Goal: Information Seeking & Learning: Learn about a topic

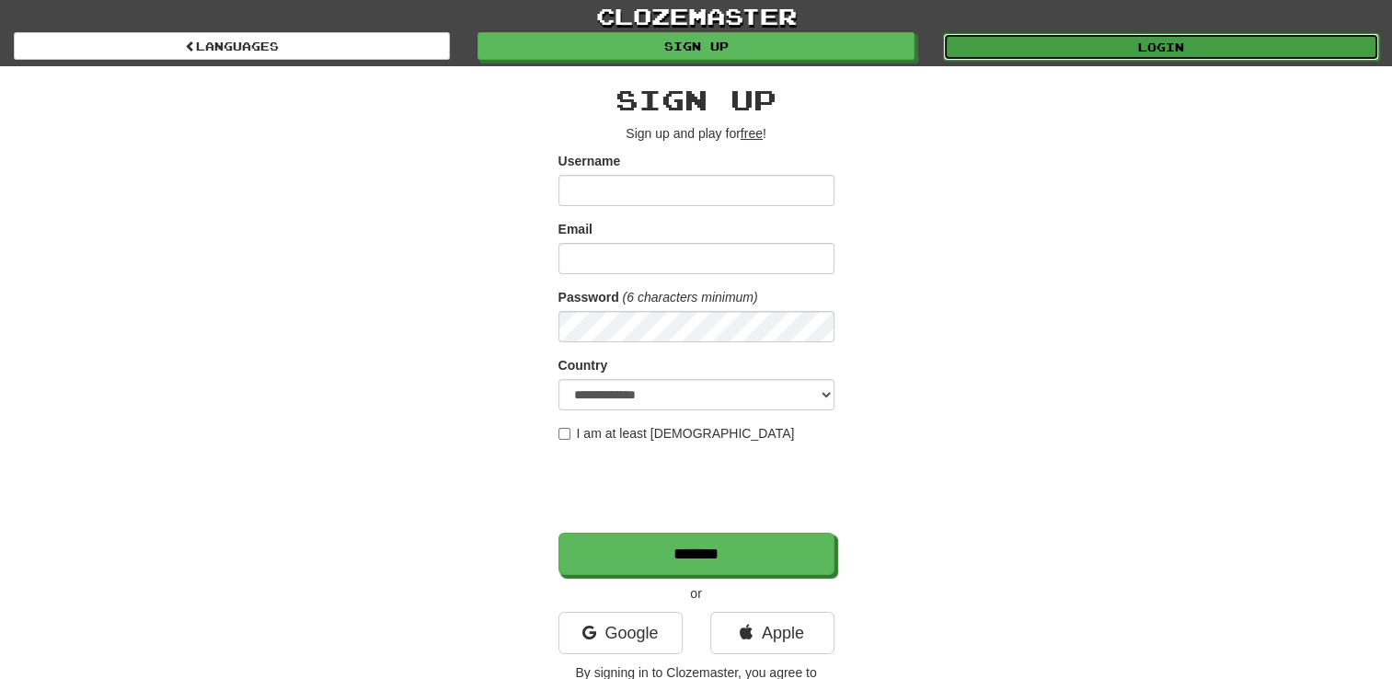
click at [1155, 50] on link "Login" at bounding box center [1161, 47] width 436 height 28
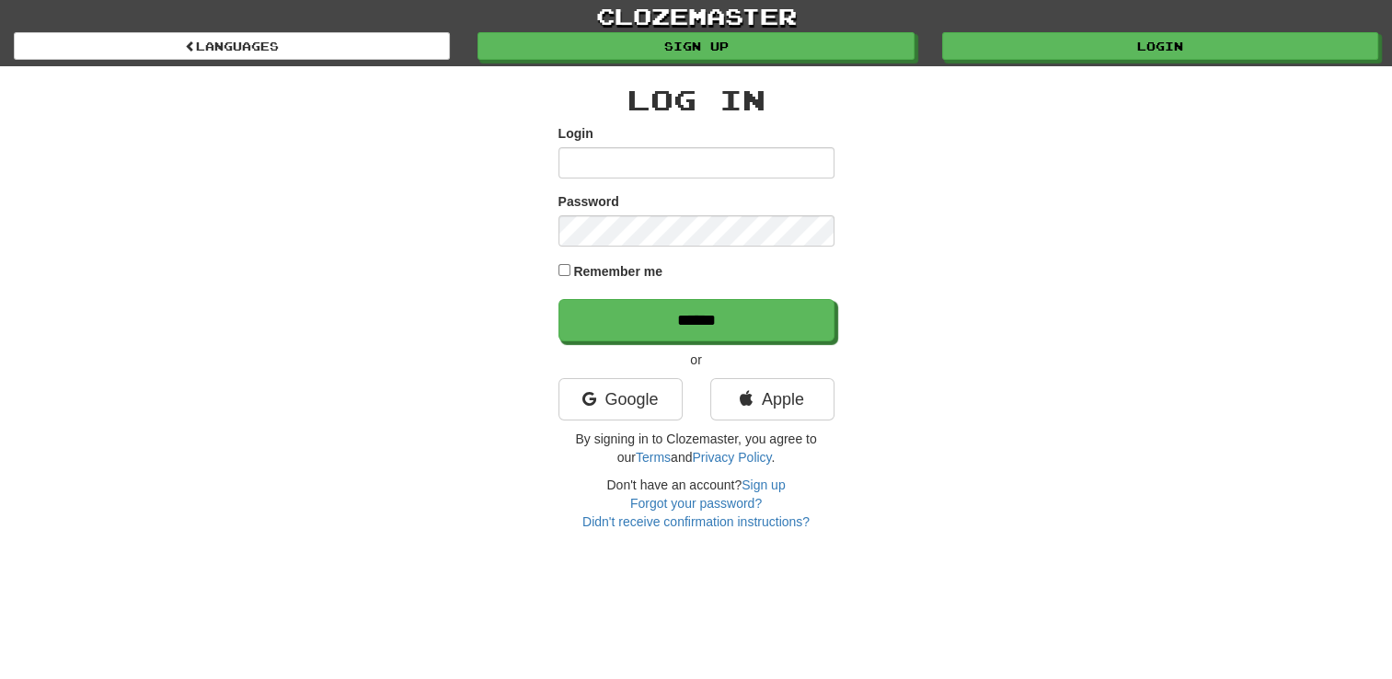
click at [703, 160] on input "Login" at bounding box center [696, 162] width 276 height 31
type input "**********"
click at [696, 341] on div "**********" at bounding box center [696, 308] width 276 height 446
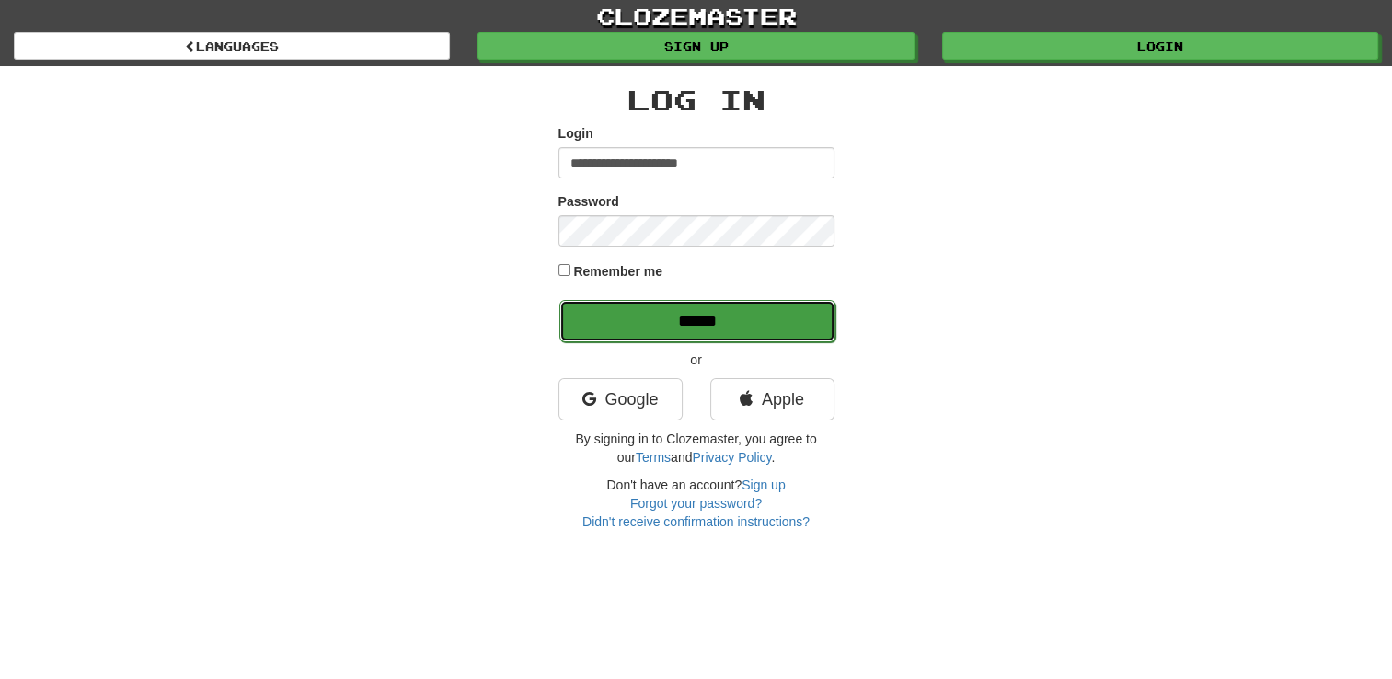
click at [696, 326] on input "******" at bounding box center [697, 321] width 276 height 42
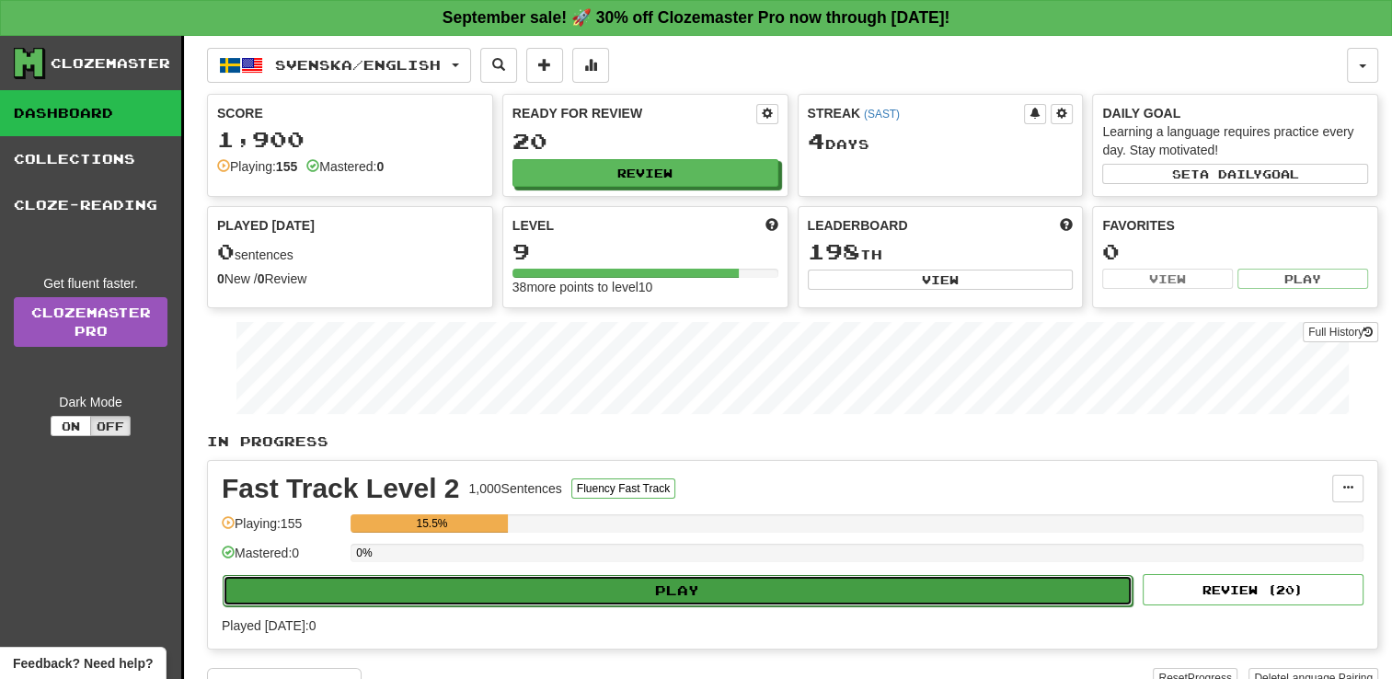
click at [728, 587] on button "Play" at bounding box center [678, 590] width 910 height 31
select select "**"
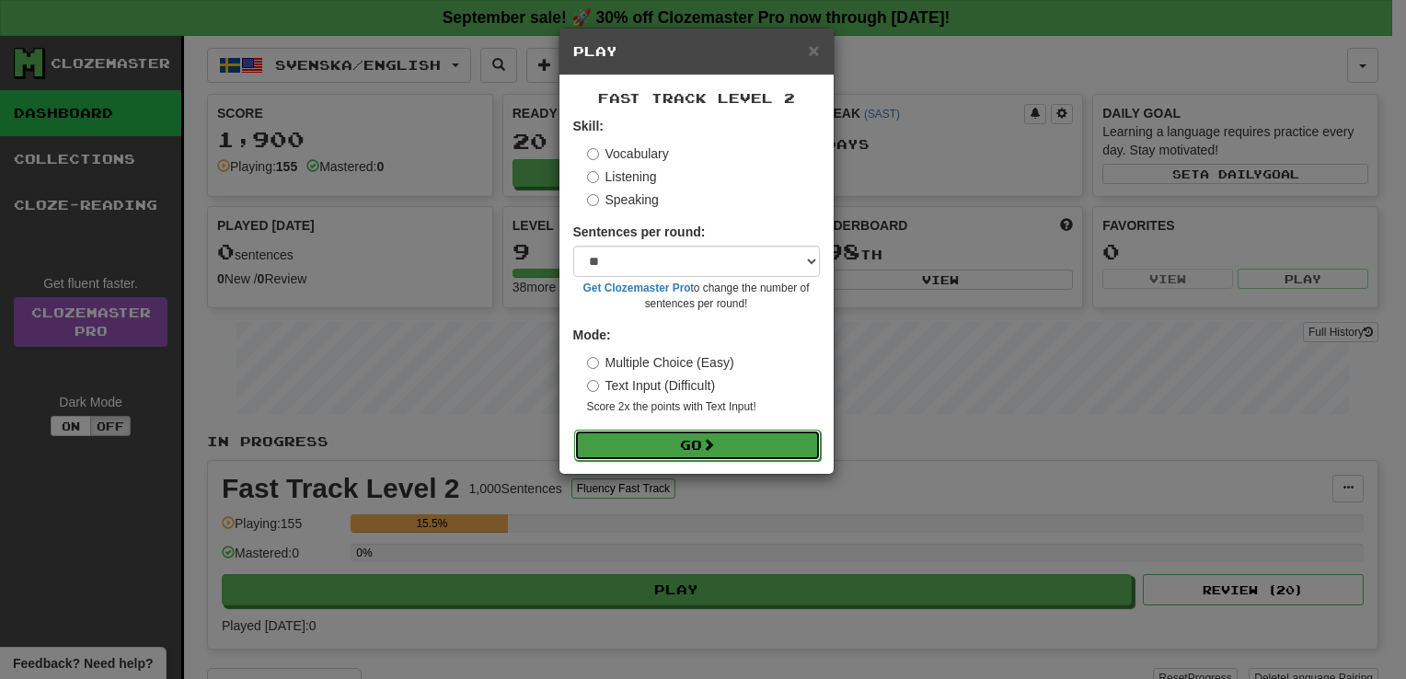
click at [723, 439] on button "Go" at bounding box center [697, 445] width 247 height 31
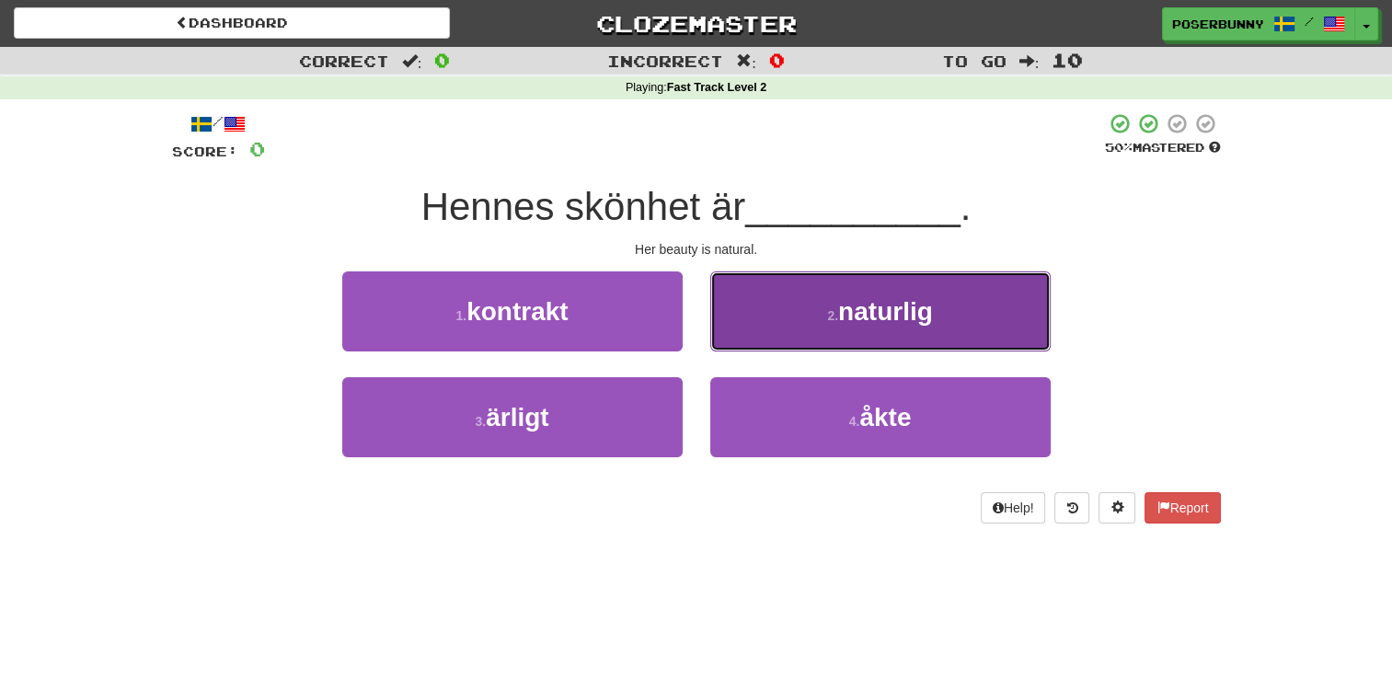
click at [792, 326] on button "2 . naturlig" at bounding box center [880, 311] width 340 height 80
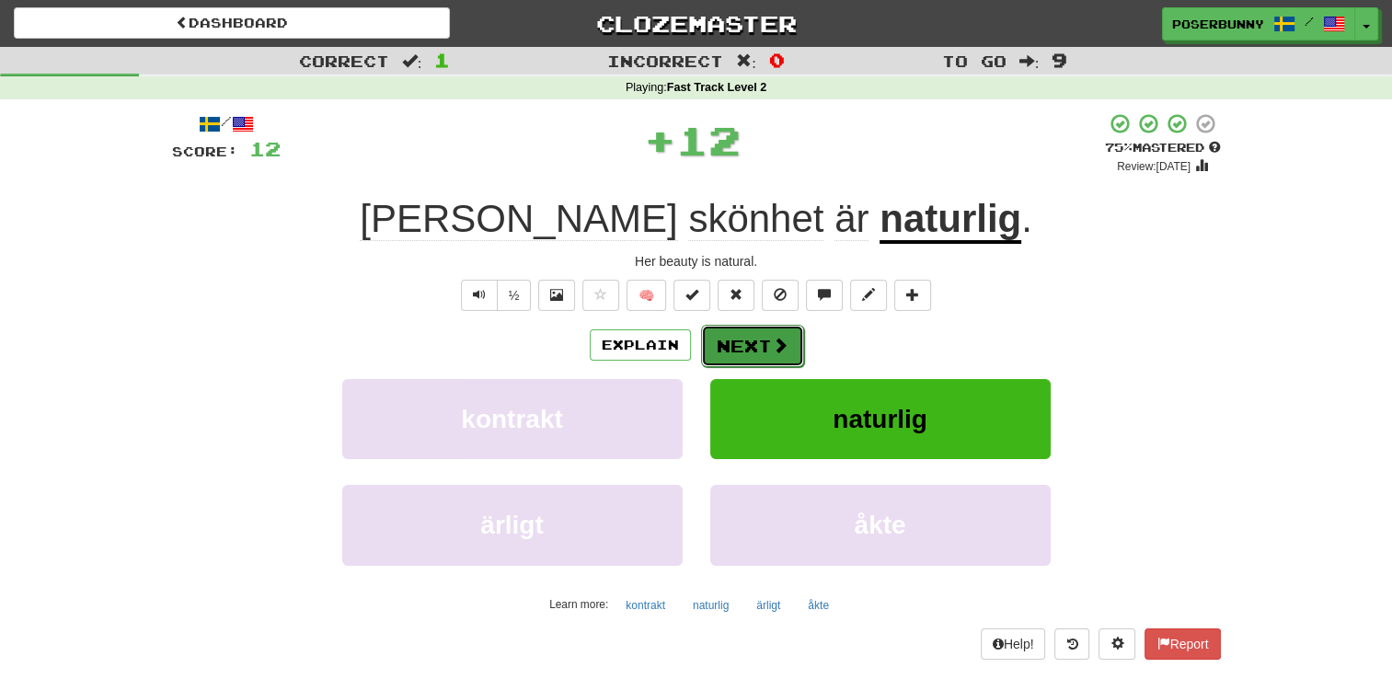
click at [782, 353] on span at bounding box center [780, 345] width 17 height 17
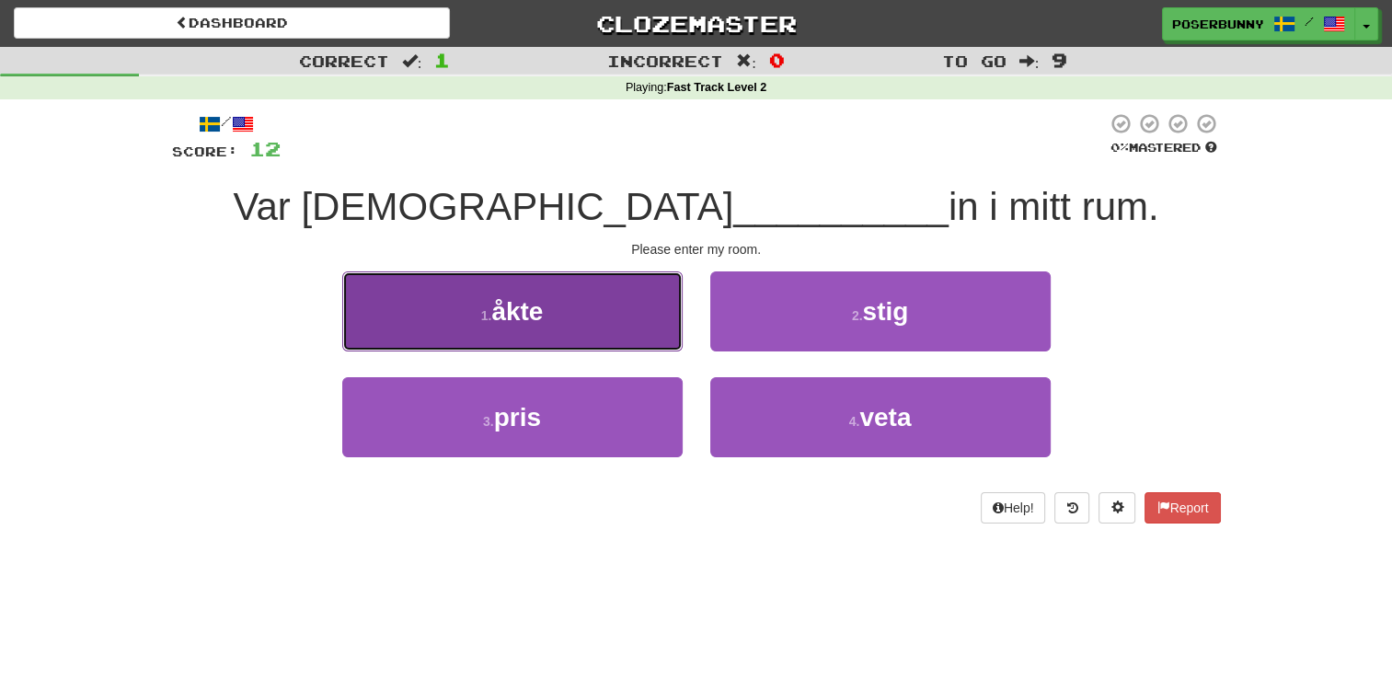
click at [620, 333] on button "1 . åkte" at bounding box center [512, 311] width 340 height 80
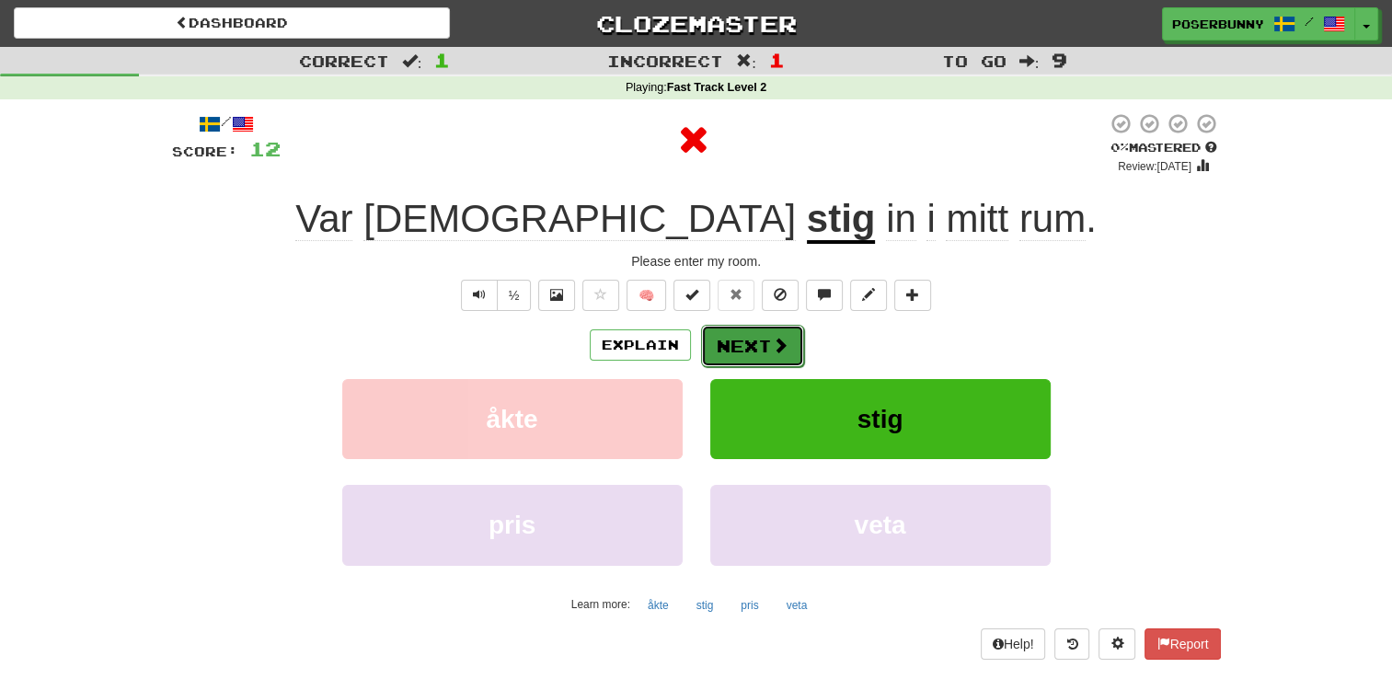
click at [766, 346] on button "Next" at bounding box center [752, 346] width 103 height 42
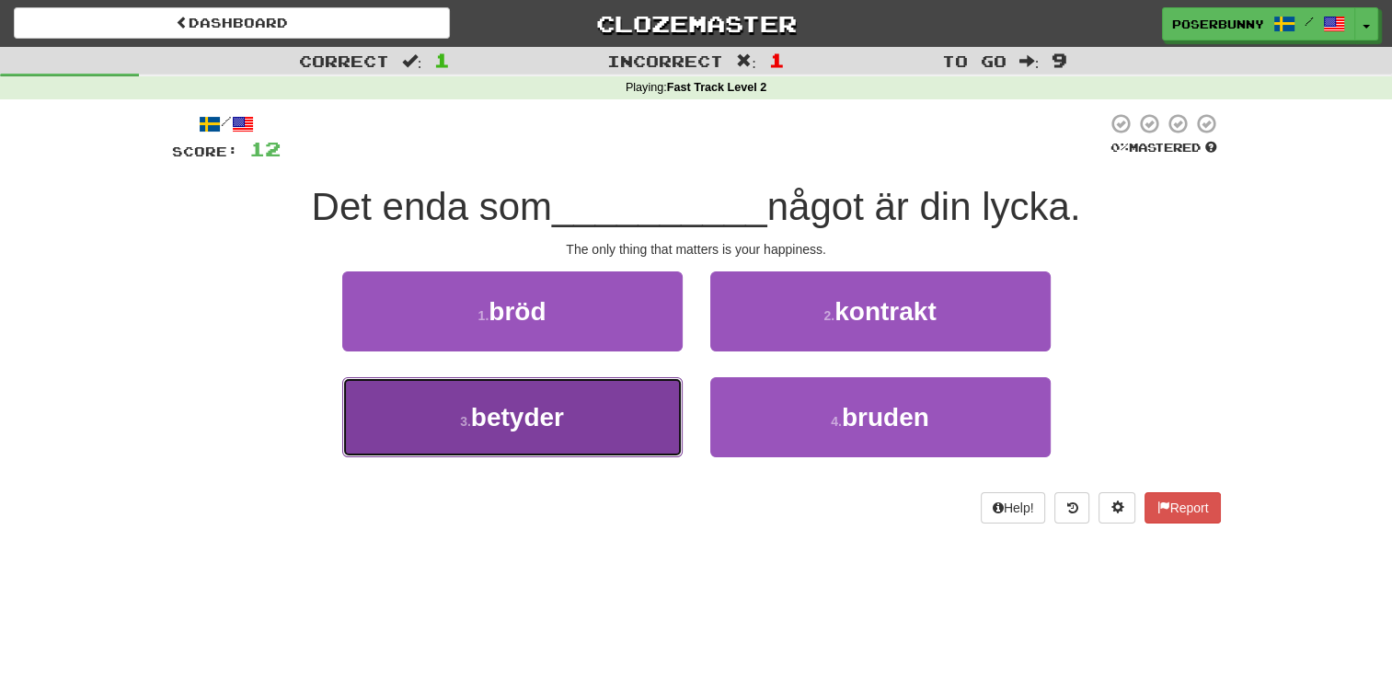
click at [621, 440] on button "3 . betyder" at bounding box center [512, 417] width 340 height 80
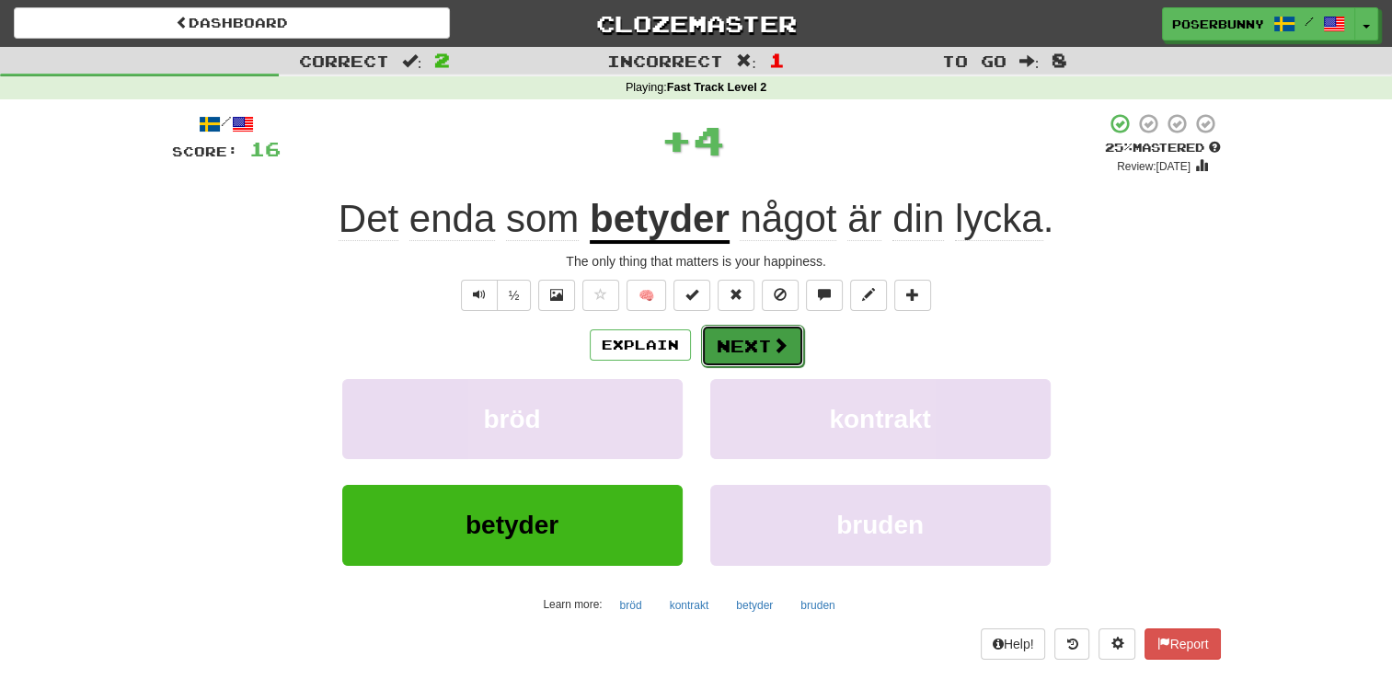
click at [761, 355] on button "Next" at bounding box center [752, 346] width 103 height 42
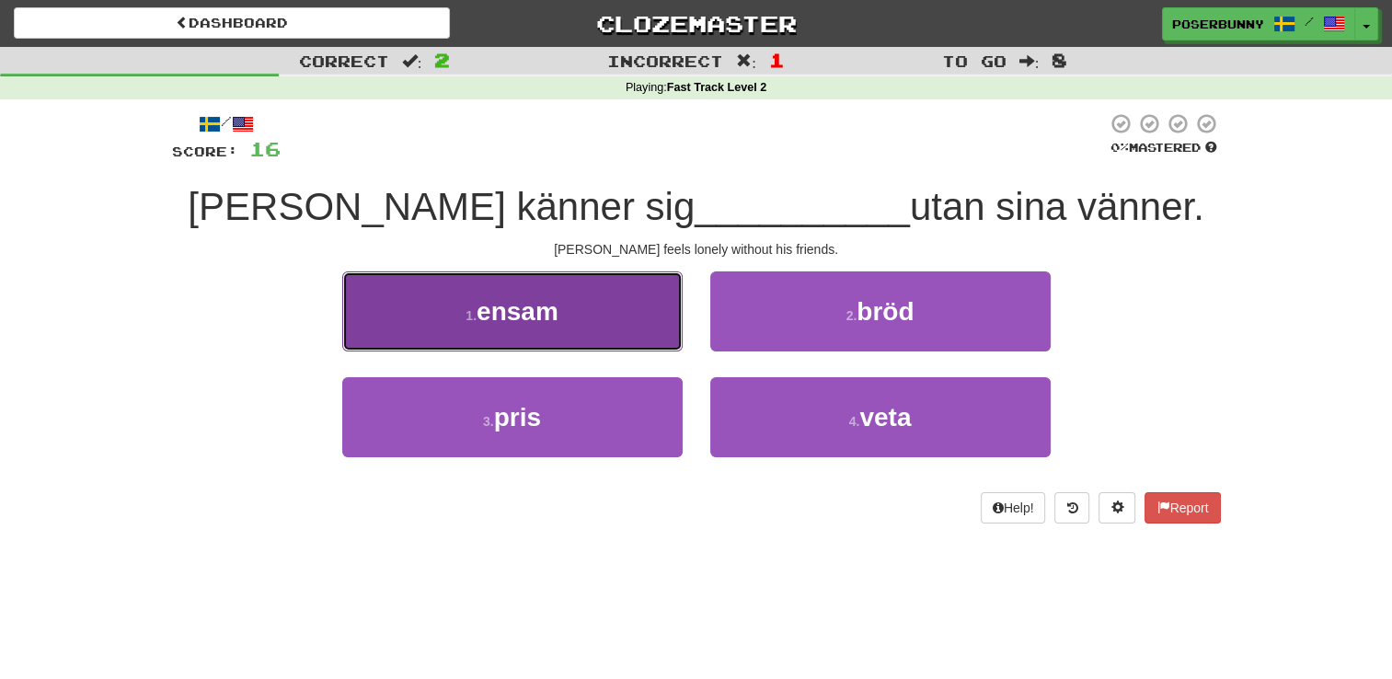
click at [622, 344] on button "1 . ensam" at bounding box center [512, 311] width 340 height 80
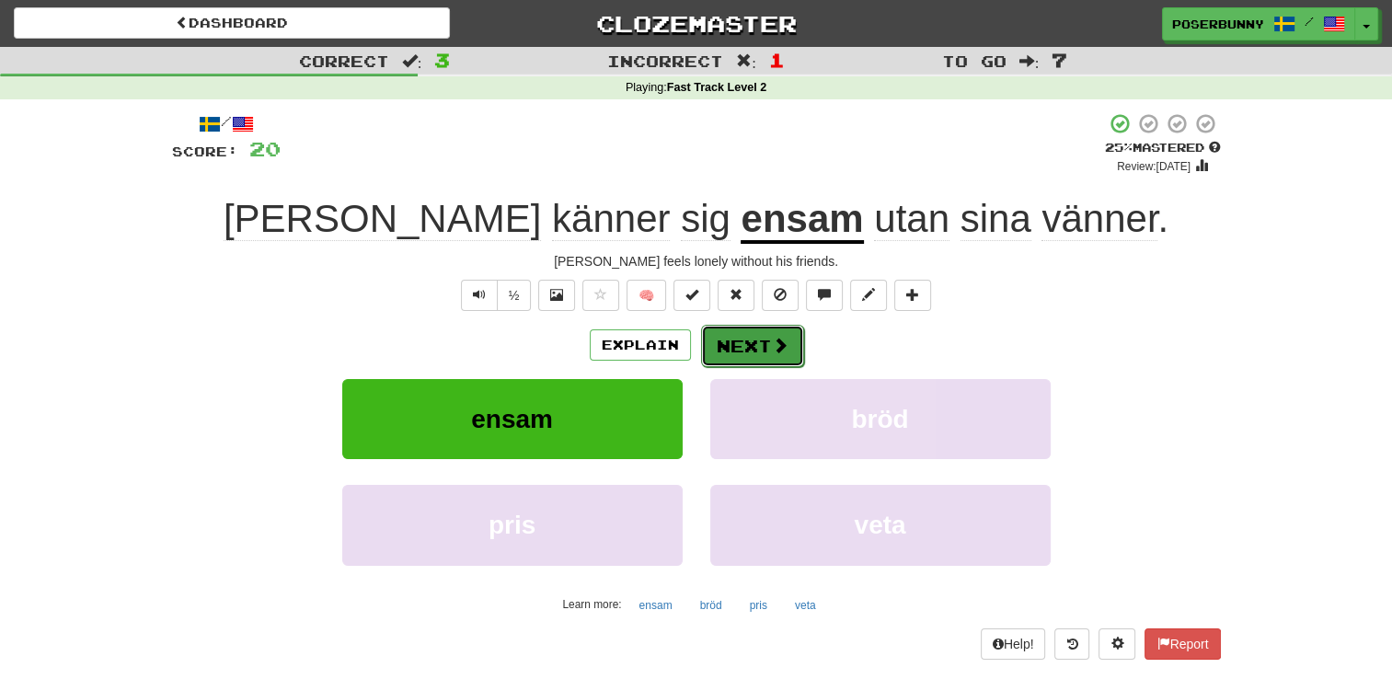
click at [759, 351] on button "Next" at bounding box center [752, 346] width 103 height 42
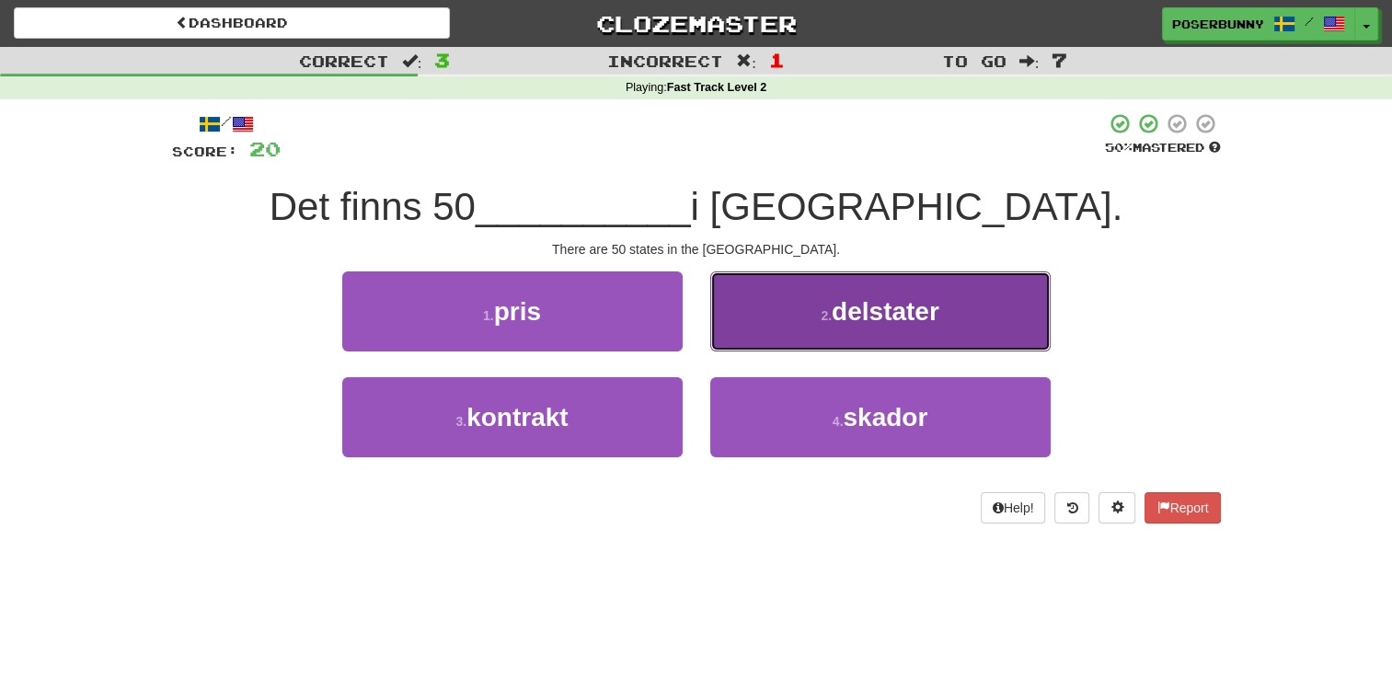
click at [843, 337] on button "2 . delstater" at bounding box center [880, 311] width 340 height 80
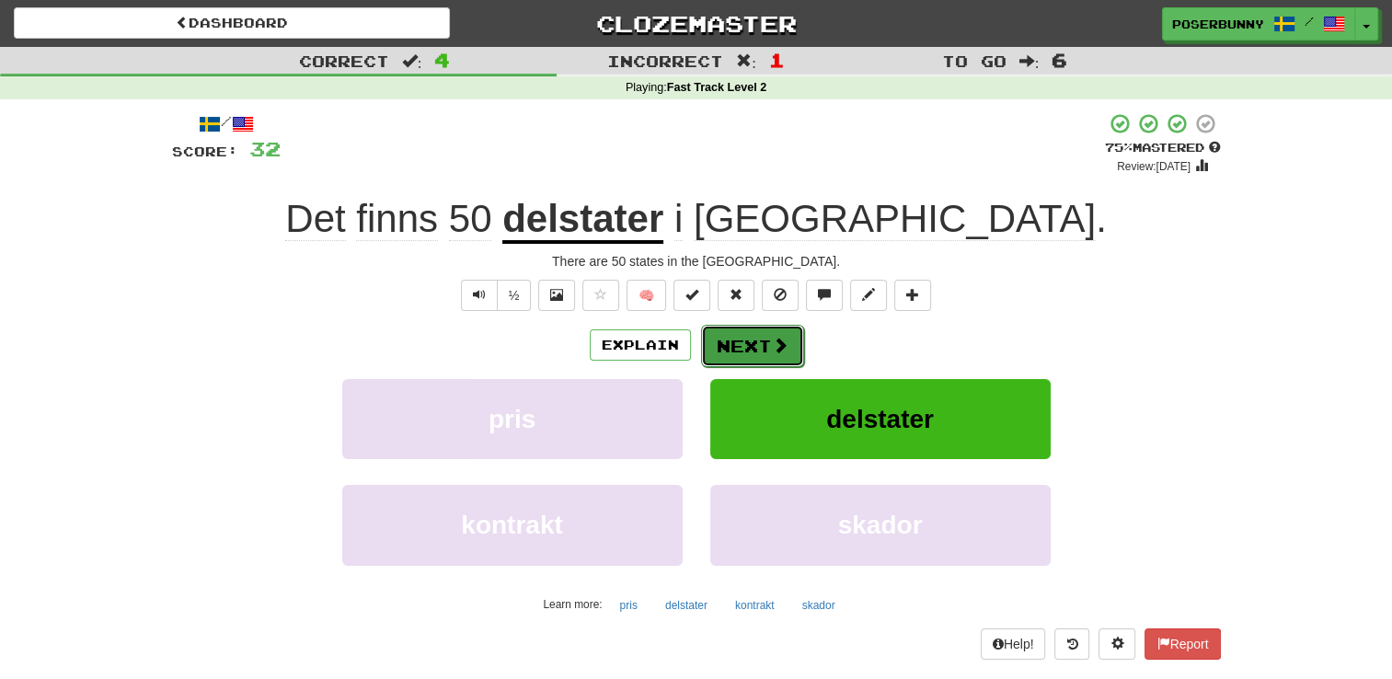
click at [776, 350] on span at bounding box center [780, 345] width 17 height 17
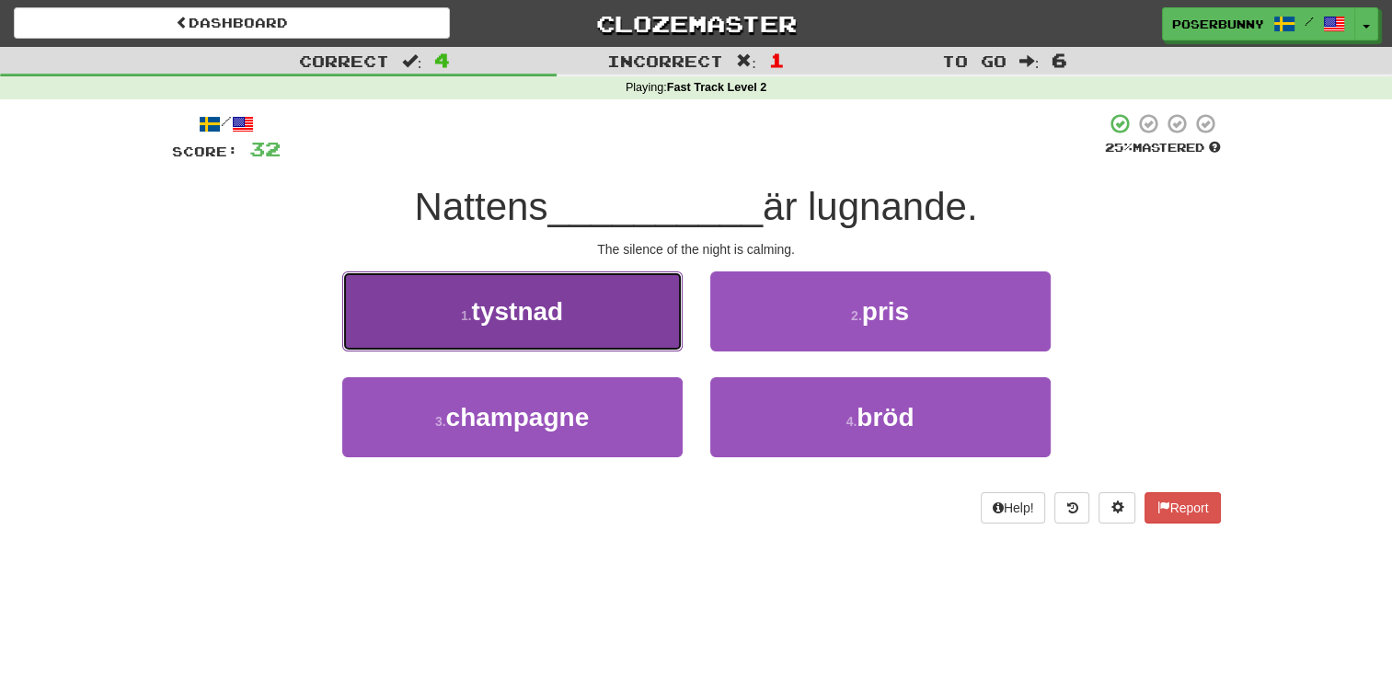
click at [647, 345] on button "1 . tystnad" at bounding box center [512, 311] width 340 height 80
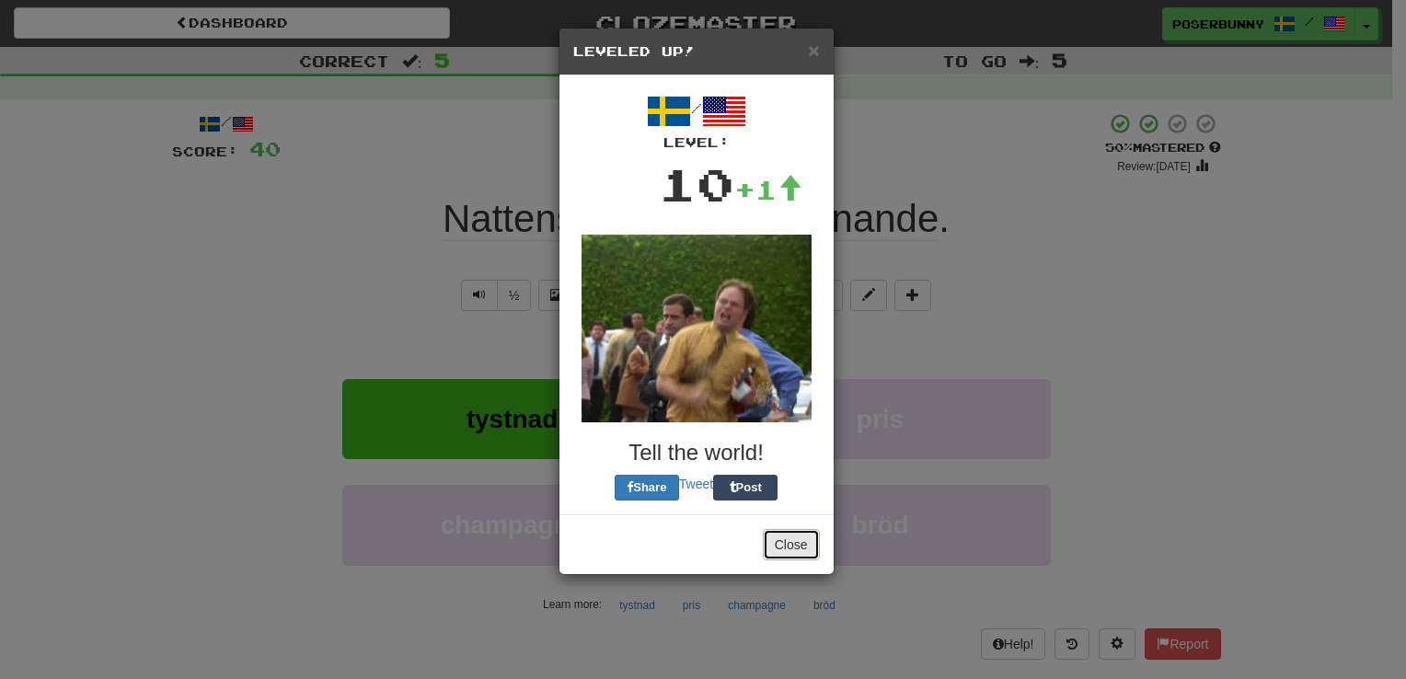
click at [788, 535] on button "Close" at bounding box center [791, 544] width 57 height 31
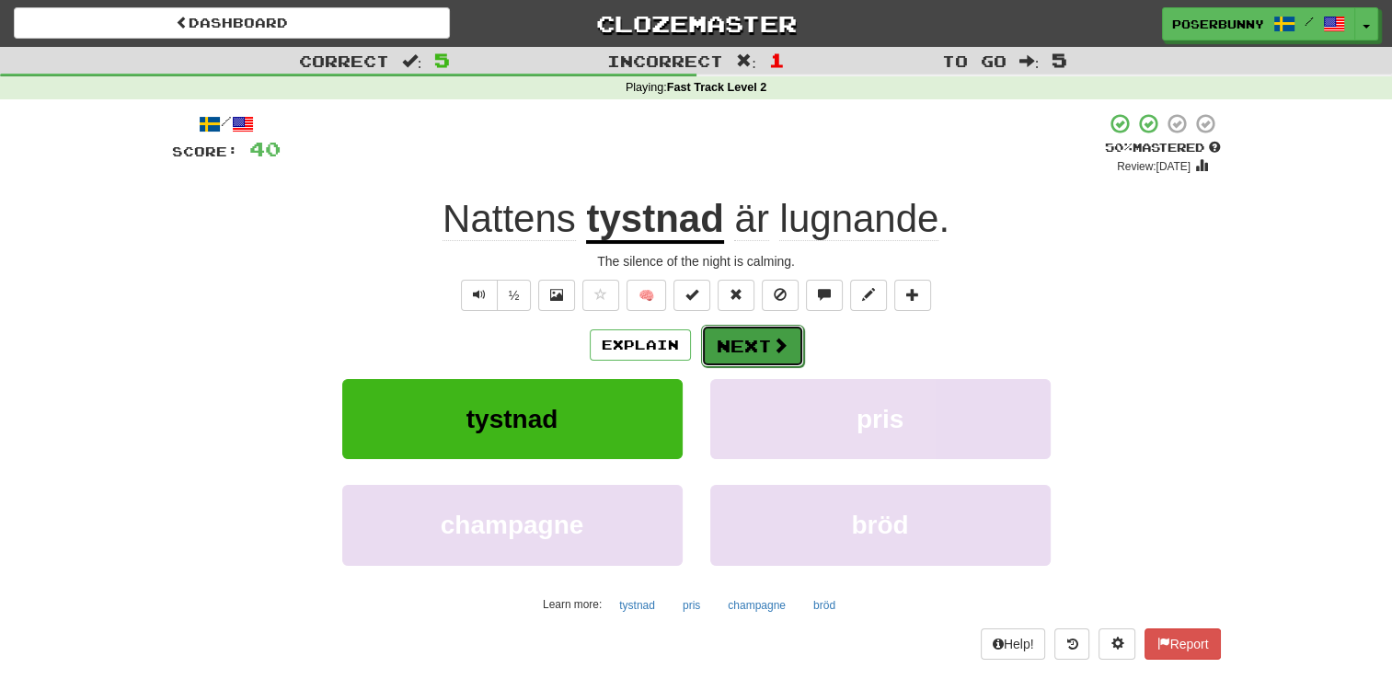
click at [781, 362] on button "Next" at bounding box center [752, 346] width 103 height 42
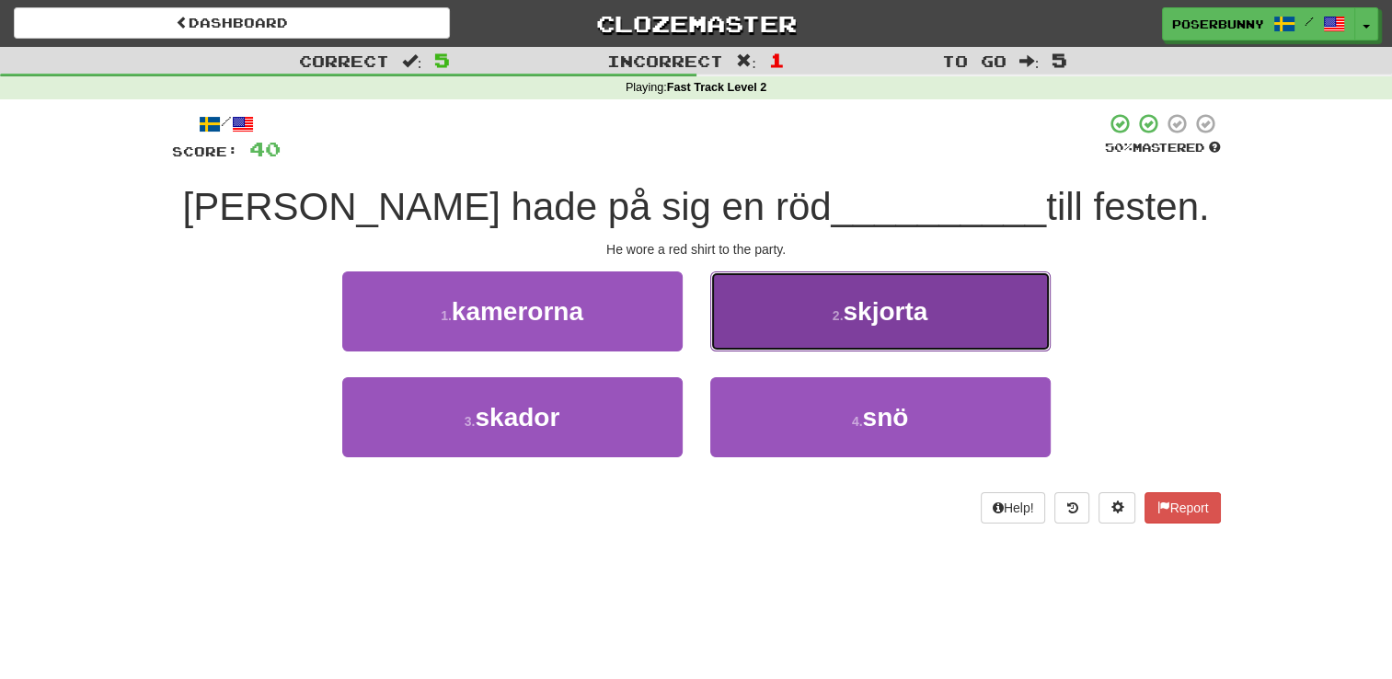
click at [901, 330] on button "2 . skjorta" at bounding box center [880, 311] width 340 height 80
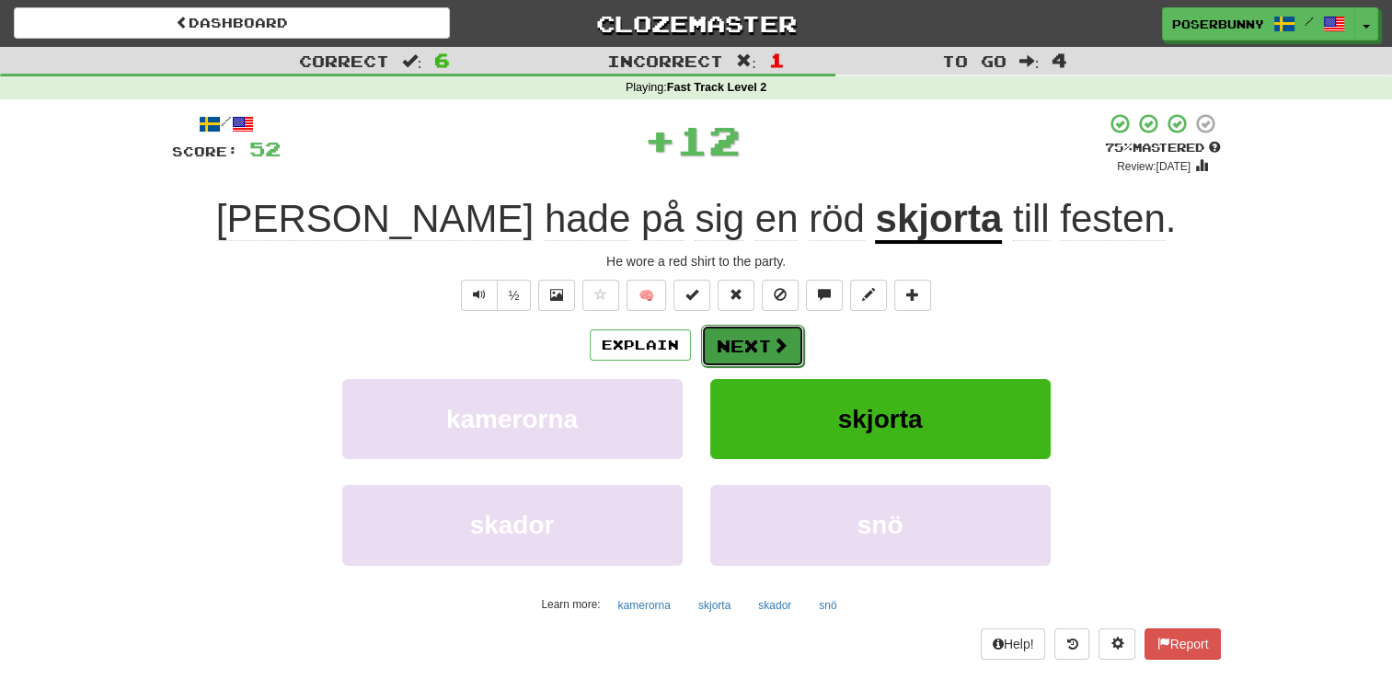
click at [772, 347] on span at bounding box center [780, 345] width 17 height 17
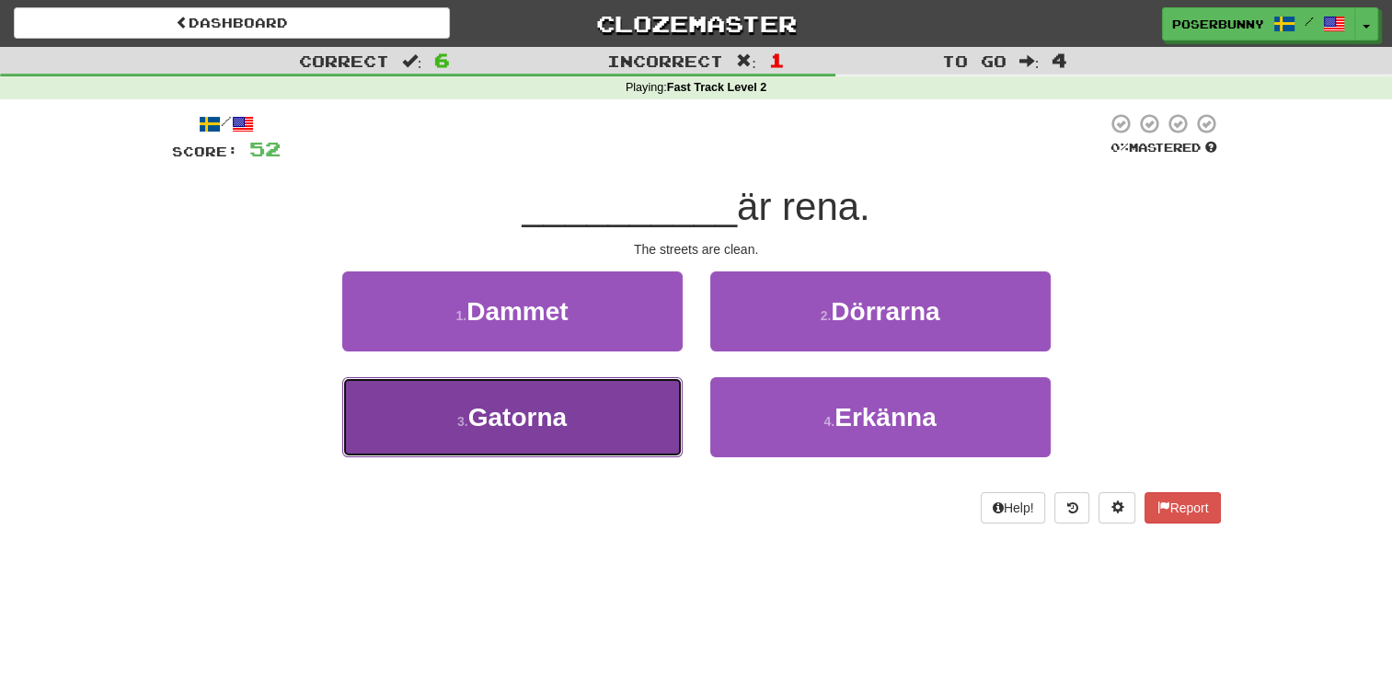
click at [605, 433] on button "3 . Gatorna" at bounding box center [512, 417] width 340 height 80
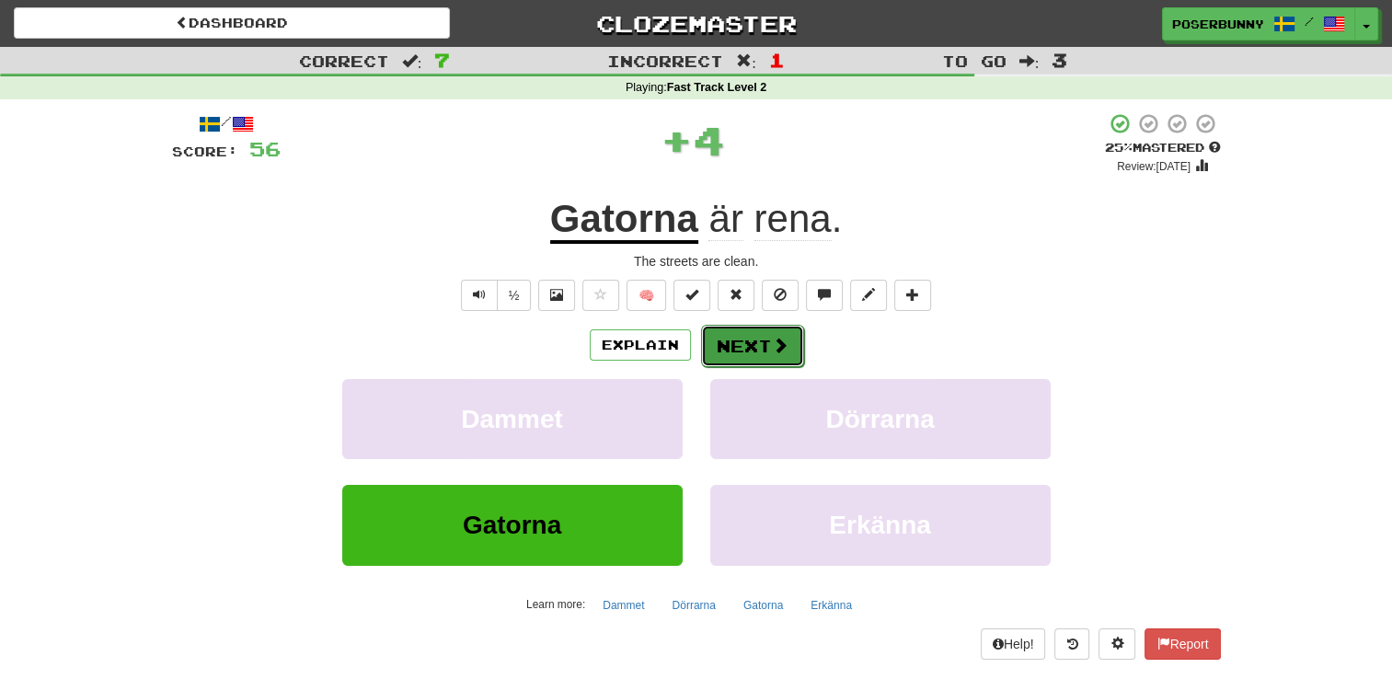
click at [776, 348] on span at bounding box center [780, 345] width 17 height 17
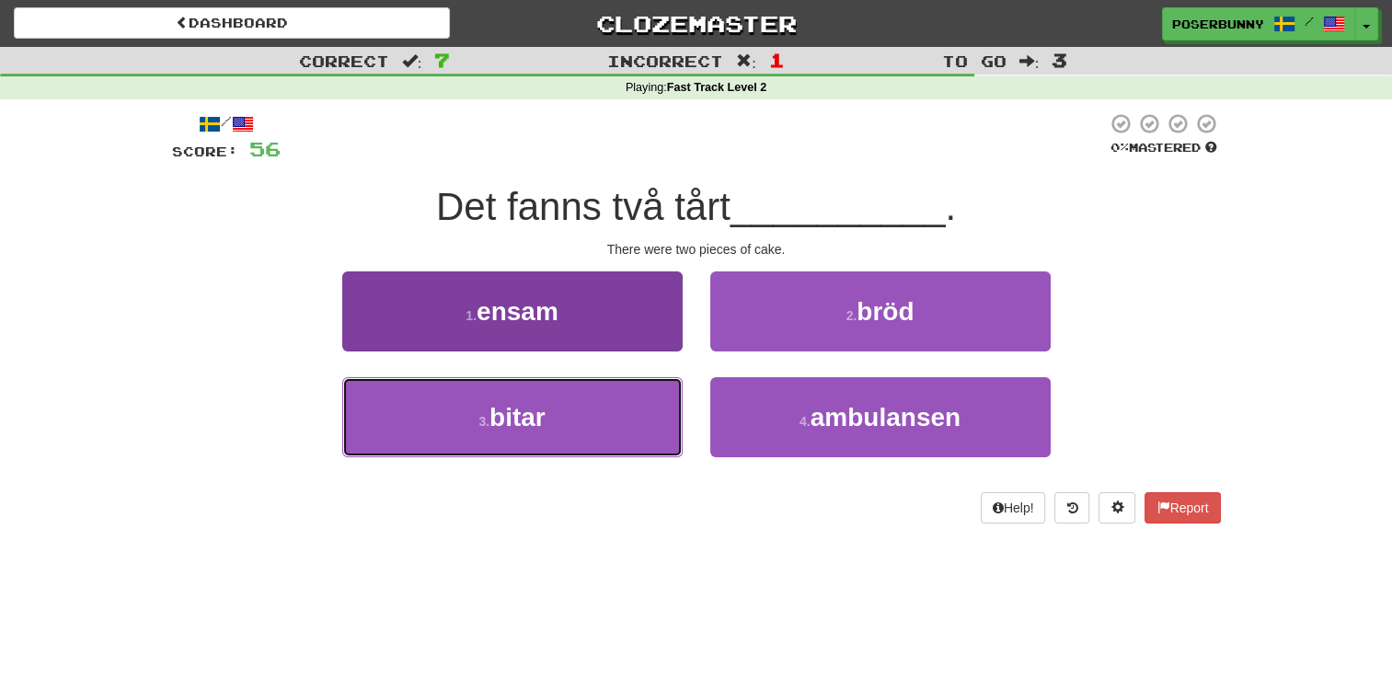
click at [626, 418] on button "3 . bitar" at bounding box center [512, 417] width 340 height 80
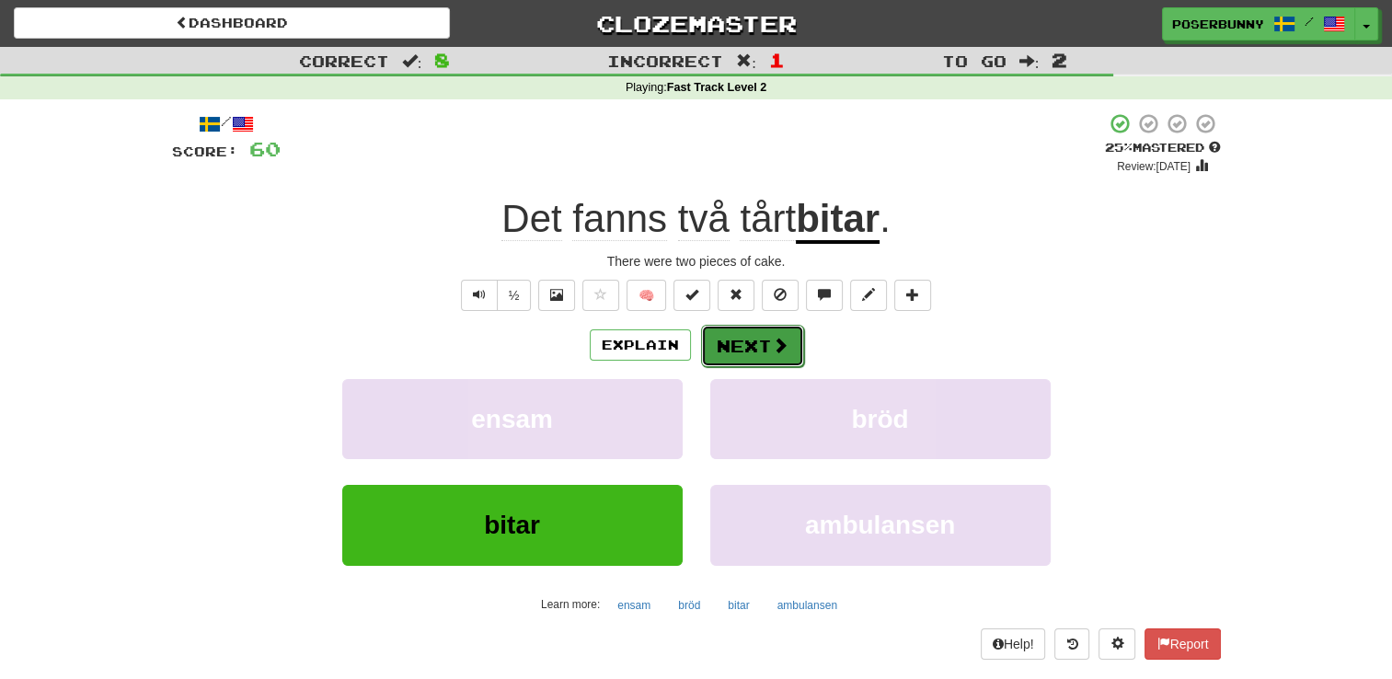
click at [754, 354] on button "Next" at bounding box center [752, 346] width 103 height 42
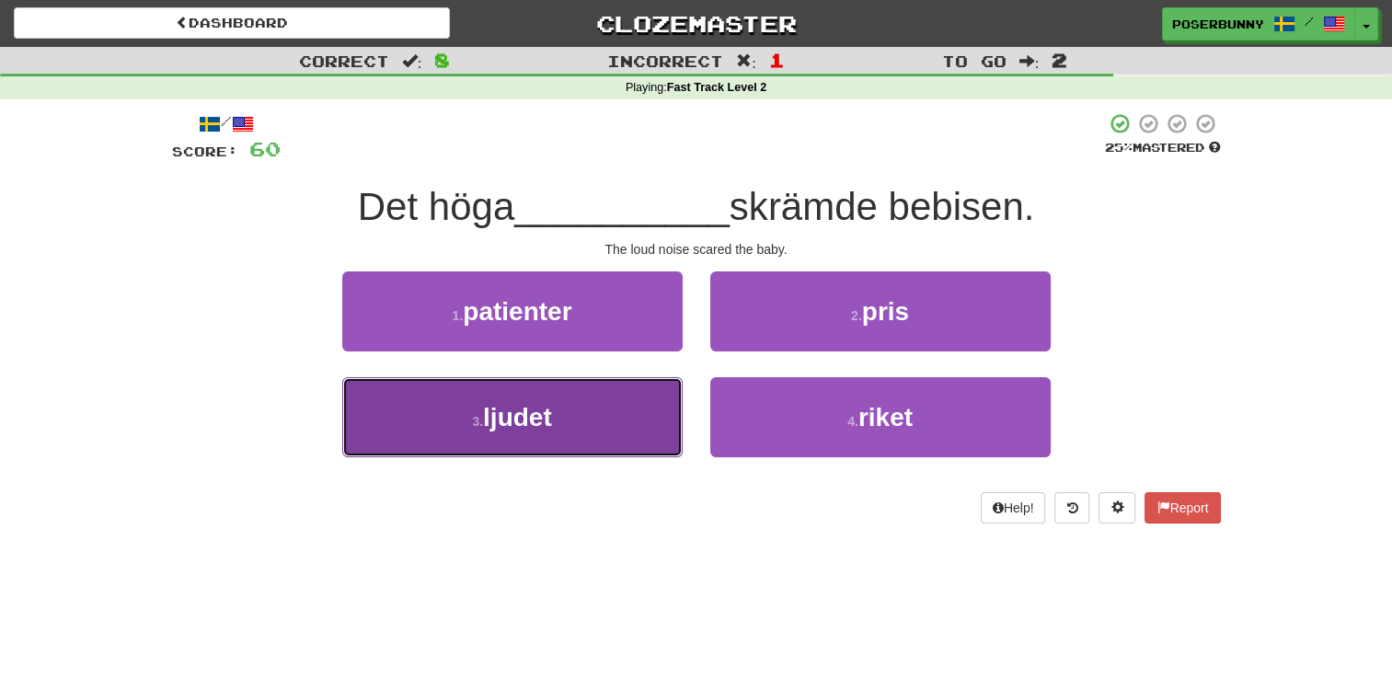
click at [610, 402] on button "3 . ljudet" at bounding box center [512, 417] width 340 height 80
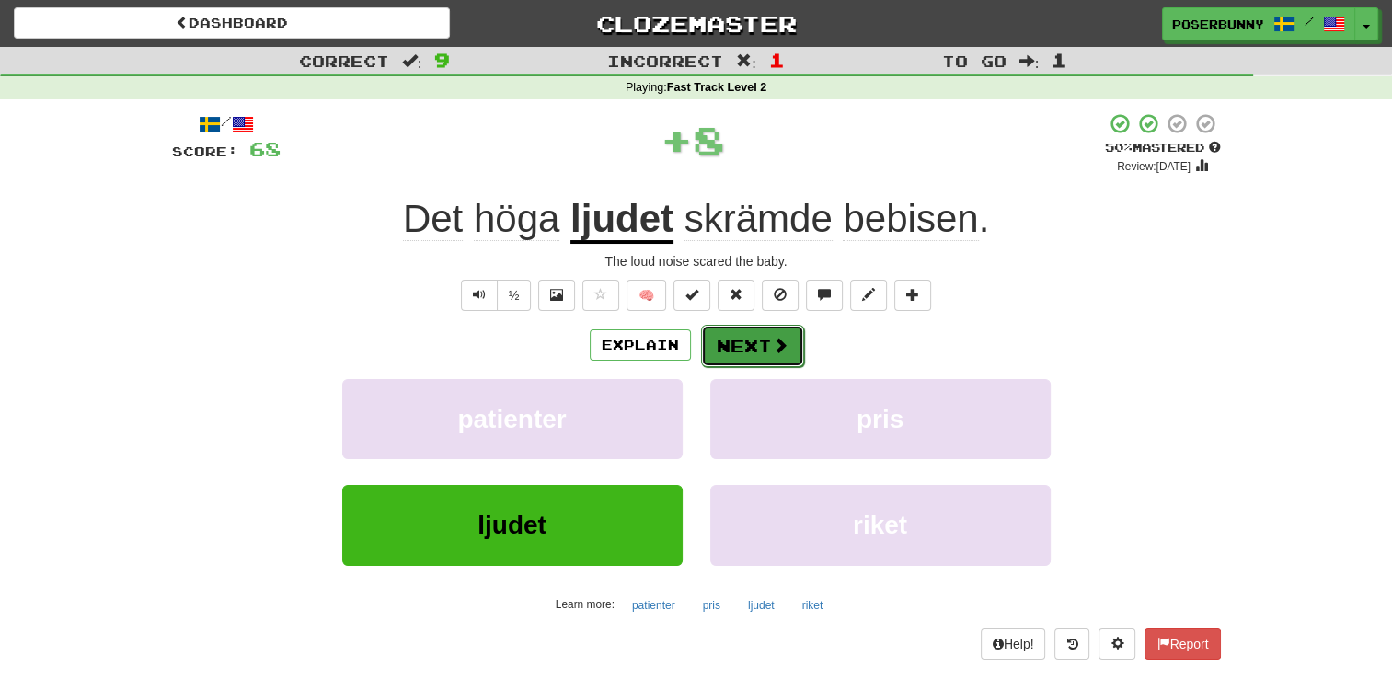
click at [753, 351] on button "Next" at bounding box center [752, 346] width 103 height 42
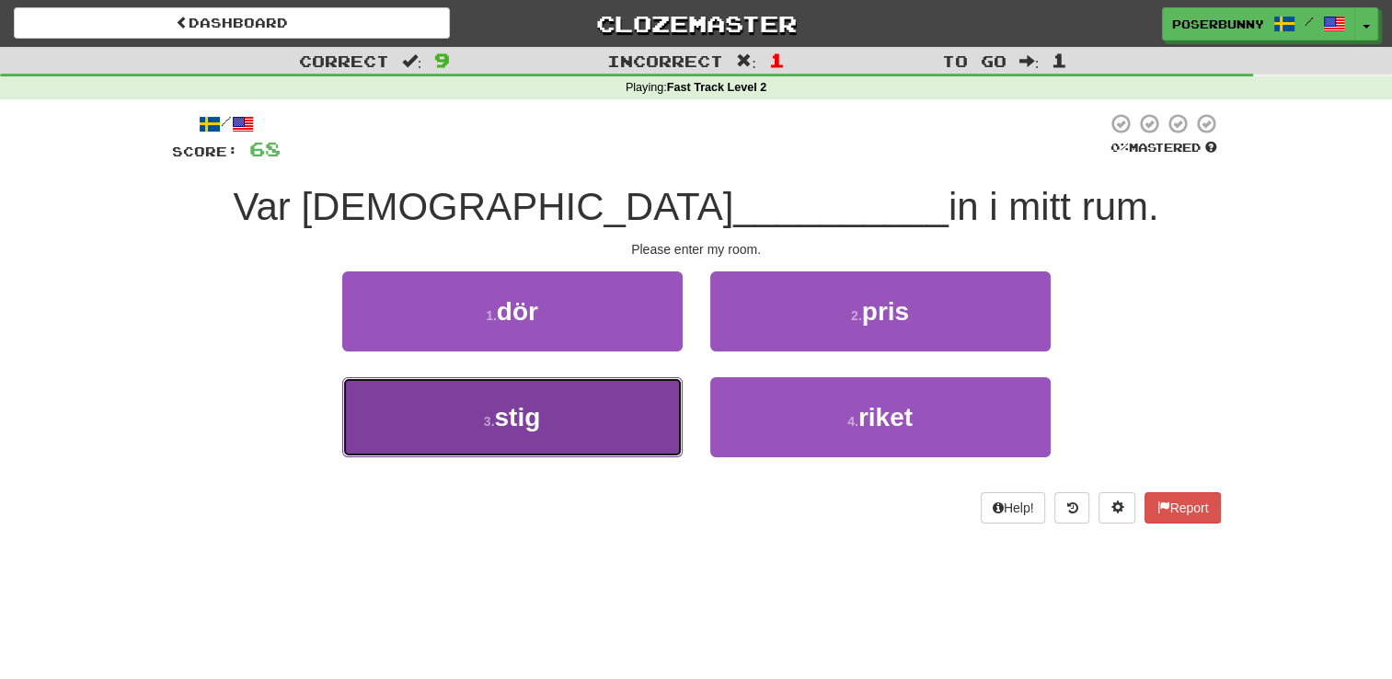
click at [629, 435] on button "3 . stig" at bounding box center [512, 417] width 340 height 80
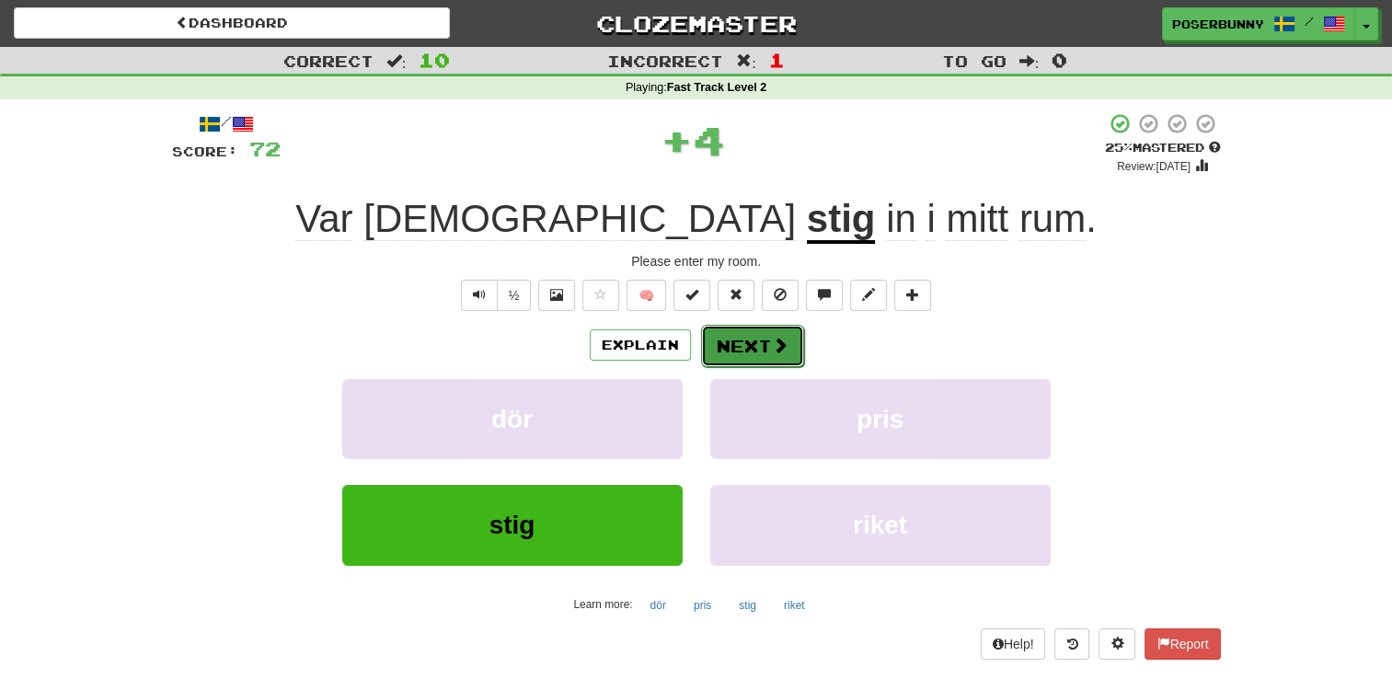
click at [778, 352] on span at bounding box center [780, 345] width 17 height 17
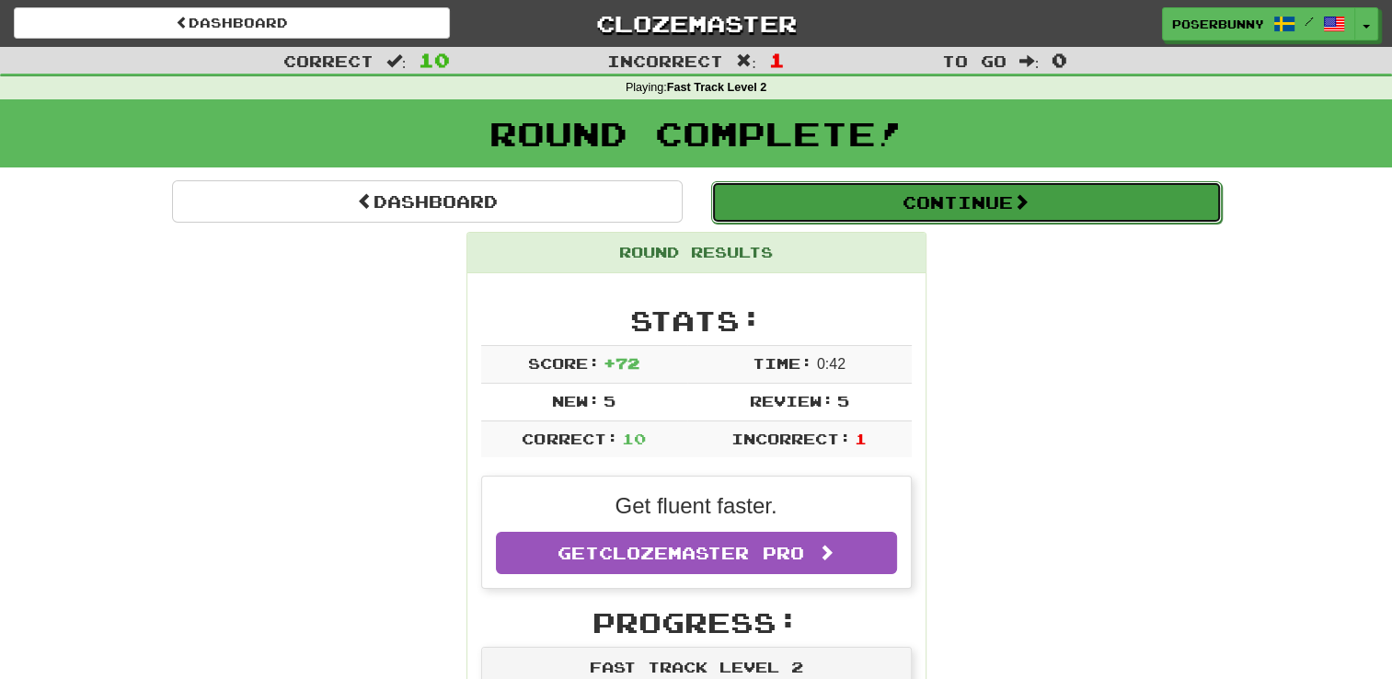
click at [956, 210] on button "Continue" at bounding box center [966, 202] width 511 height 42
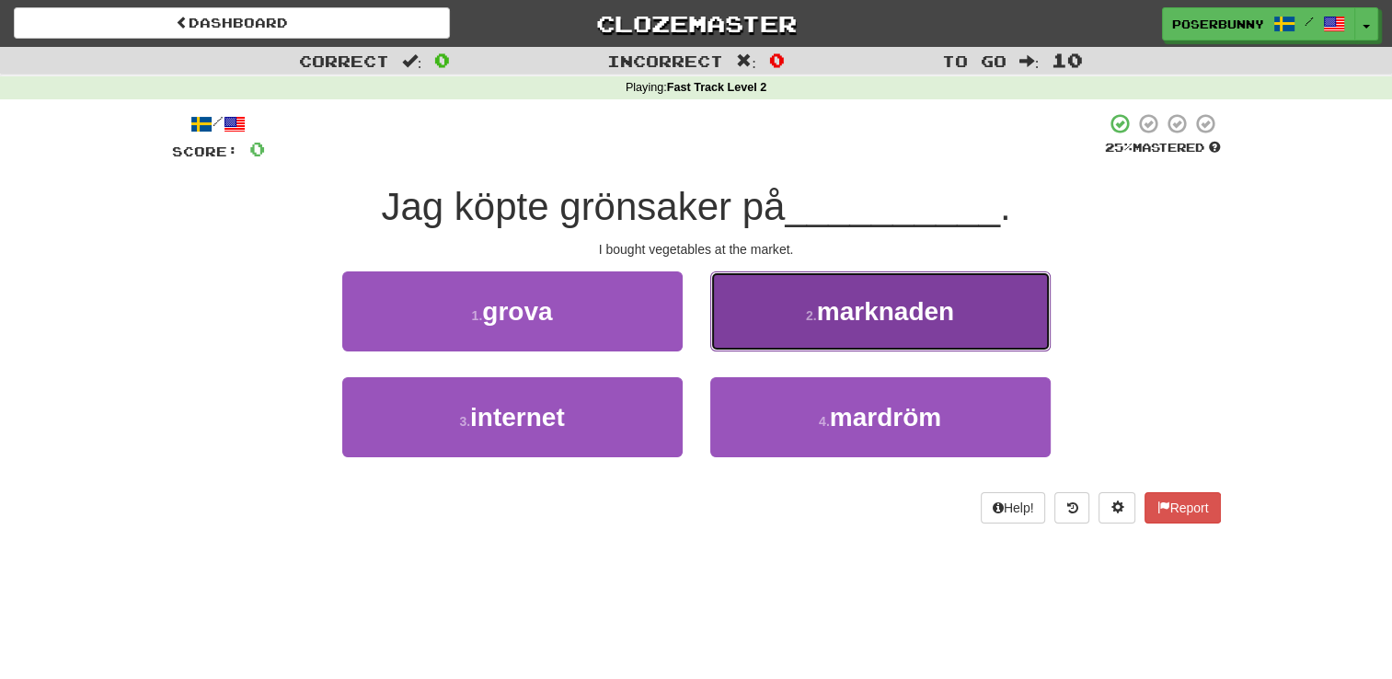
click at [809, 338] on button "2 . marknaden" at bounding box center [880, 311] width 340 height 80
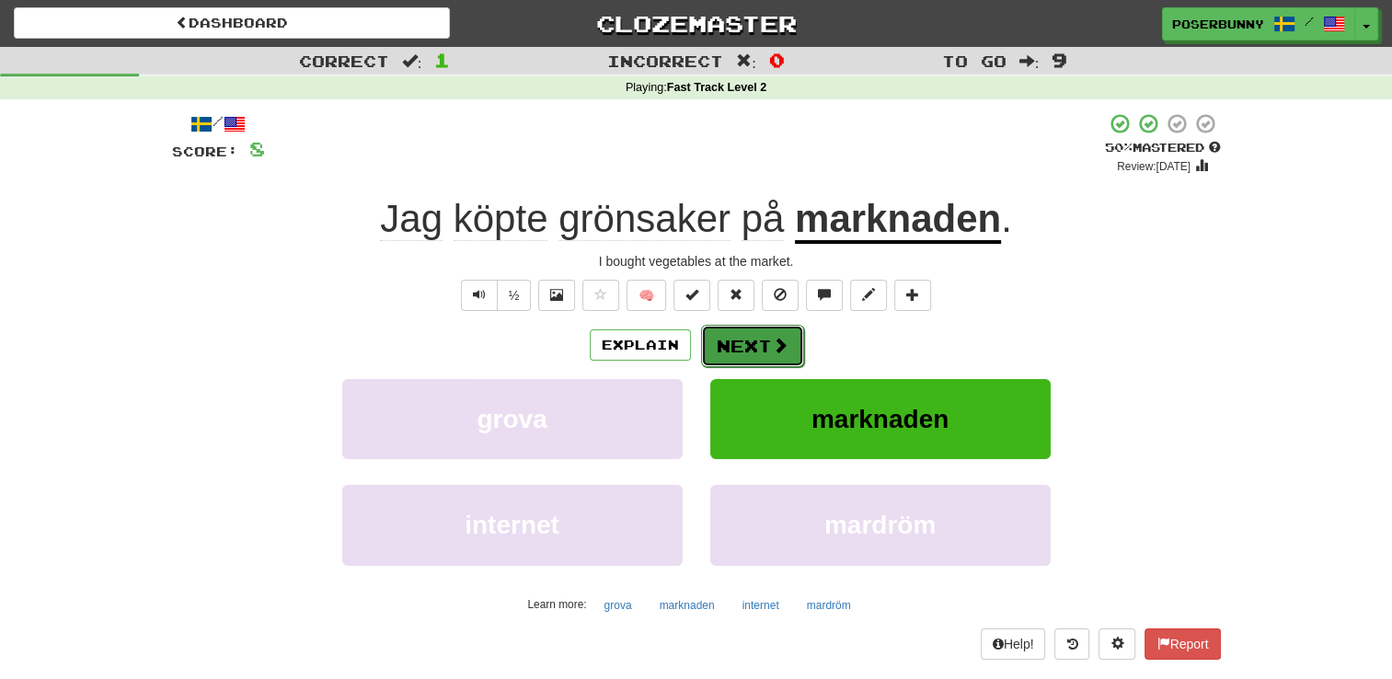
click at [751, 352] on button "Next" at bounding box center [752, 346] width 103 height 42
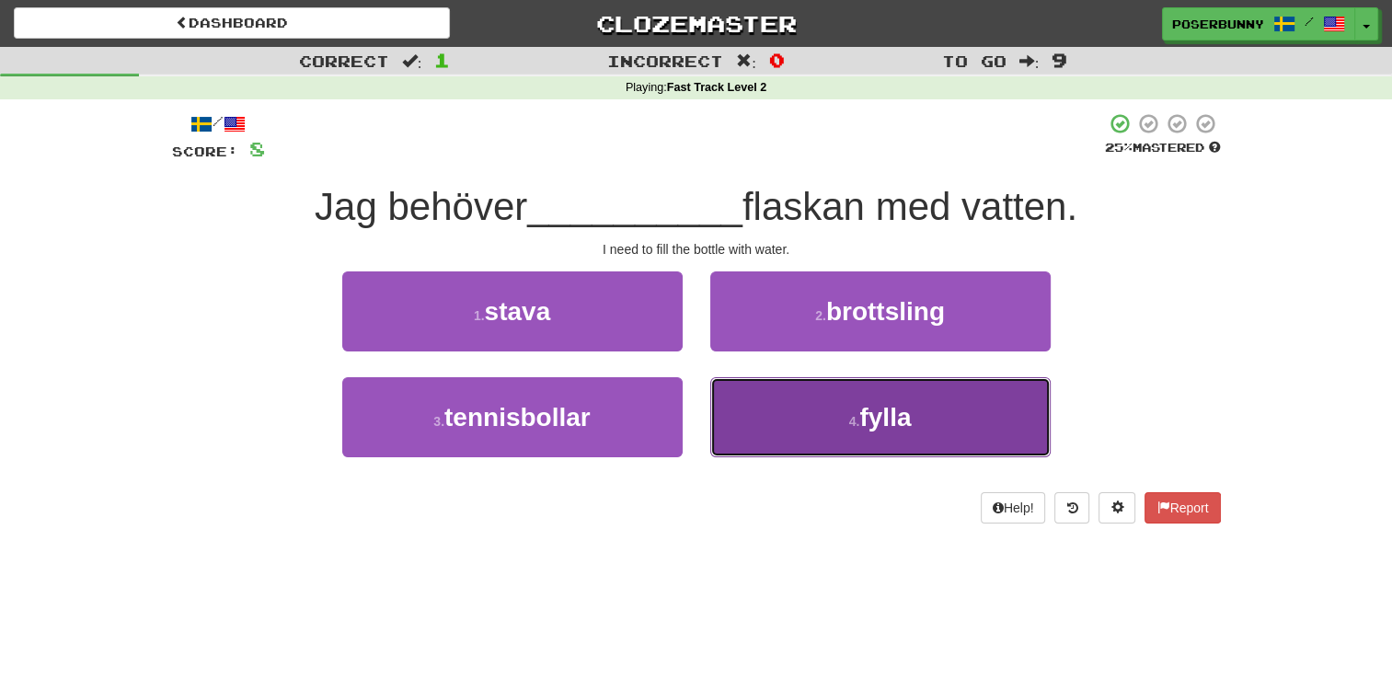
click at [879, 428] on span "fylla" at bounding box center [885, 417] width 52 height 29
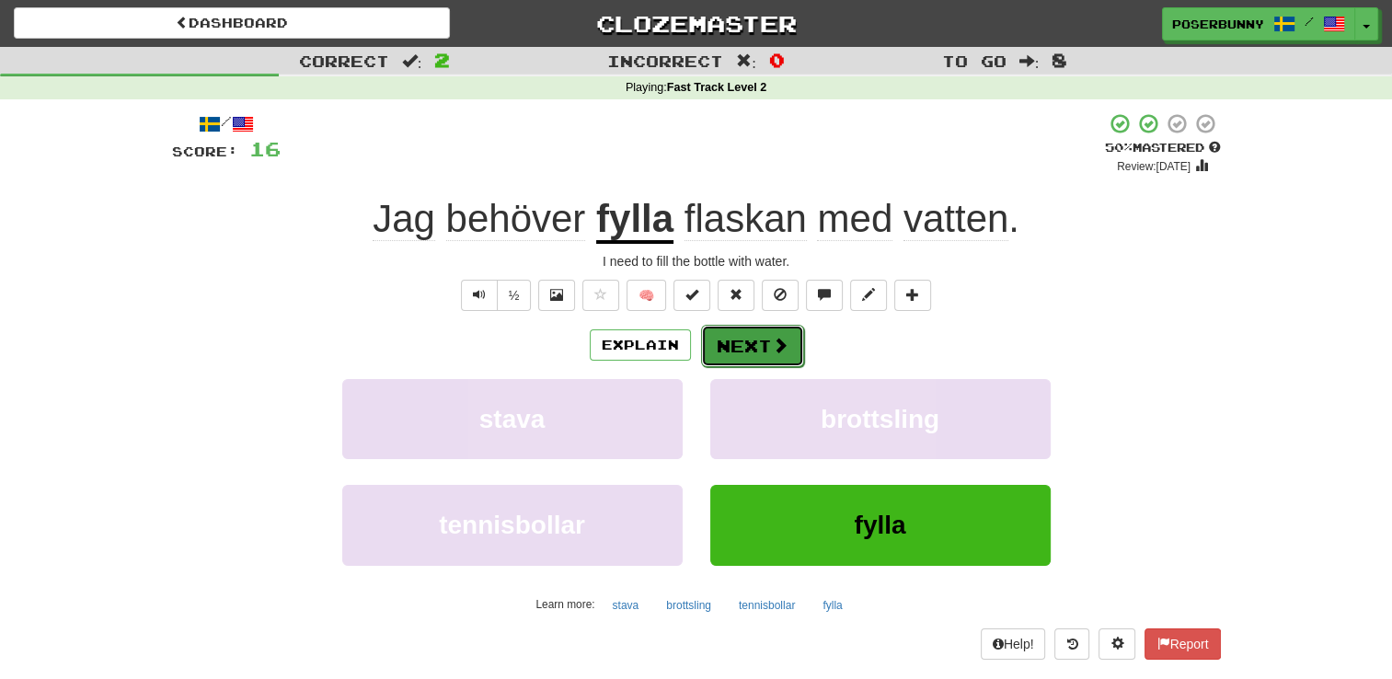
click at [772, 351] on span at bounding box center [780, 345] width 17 height 17
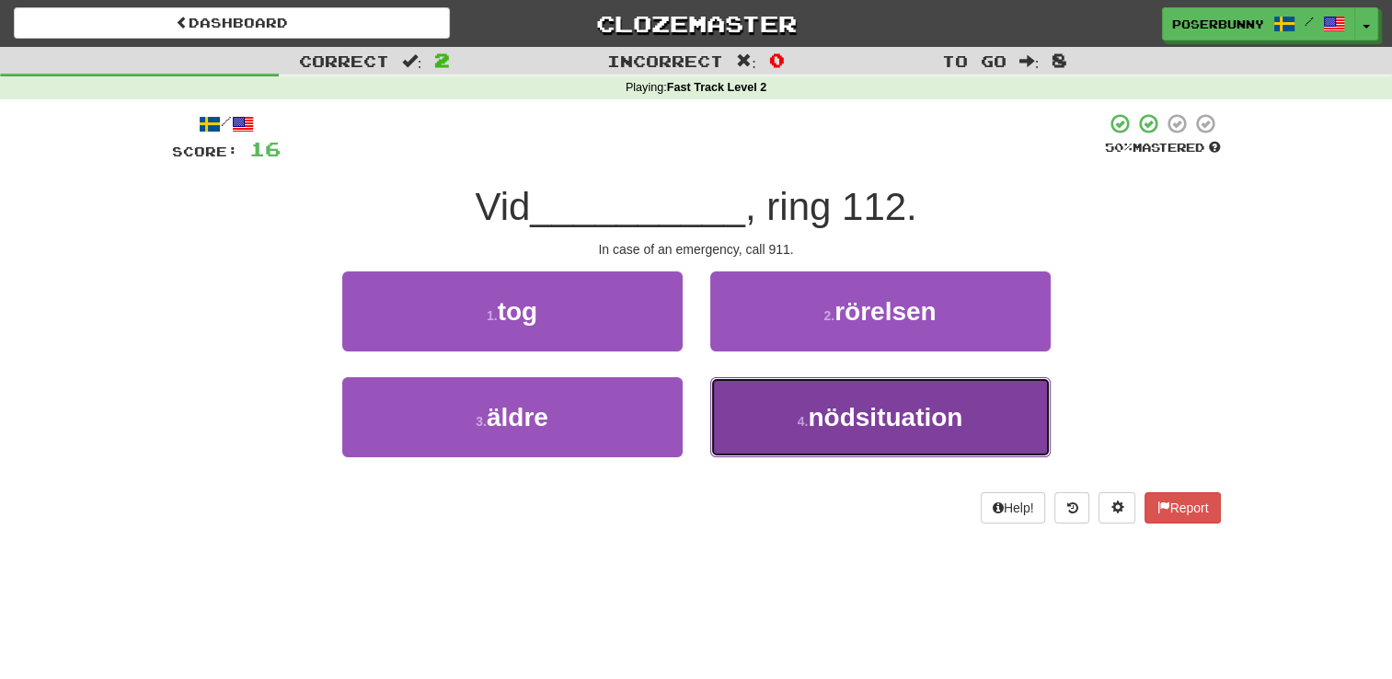
click at [864, 419] on span "nödsituation" at bounding box center [885, 417] width 155 height 29
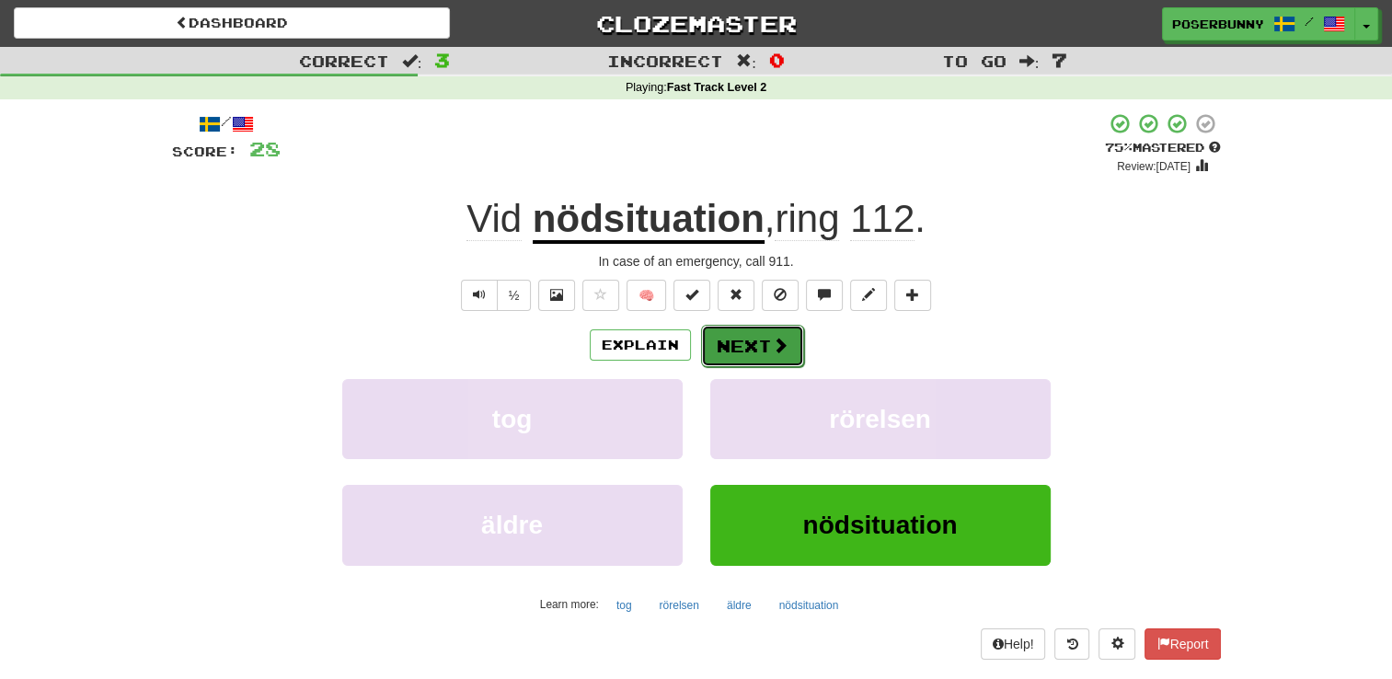
click at [780, 351] on span at bounding box center [780, 345] width 17 height 17
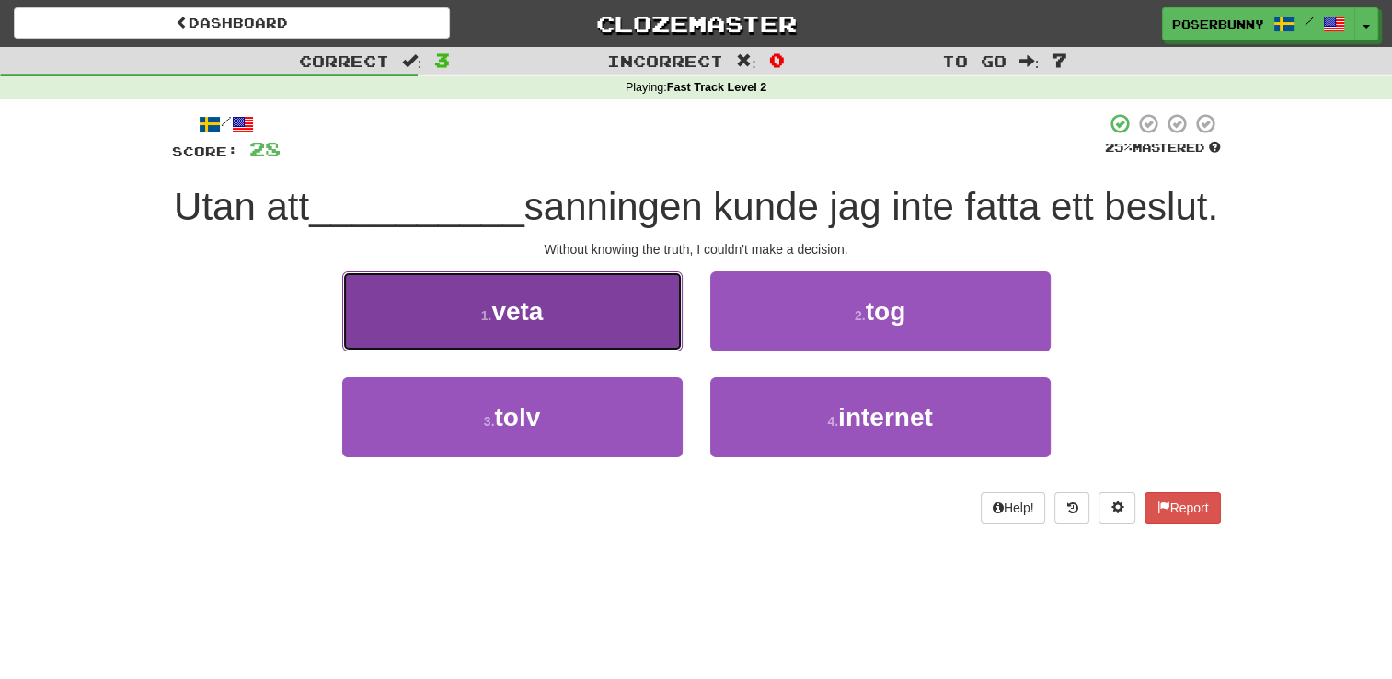
click at [576, 351] on button "1 . veta" at bounding box center [512, 311] width 340 height 80
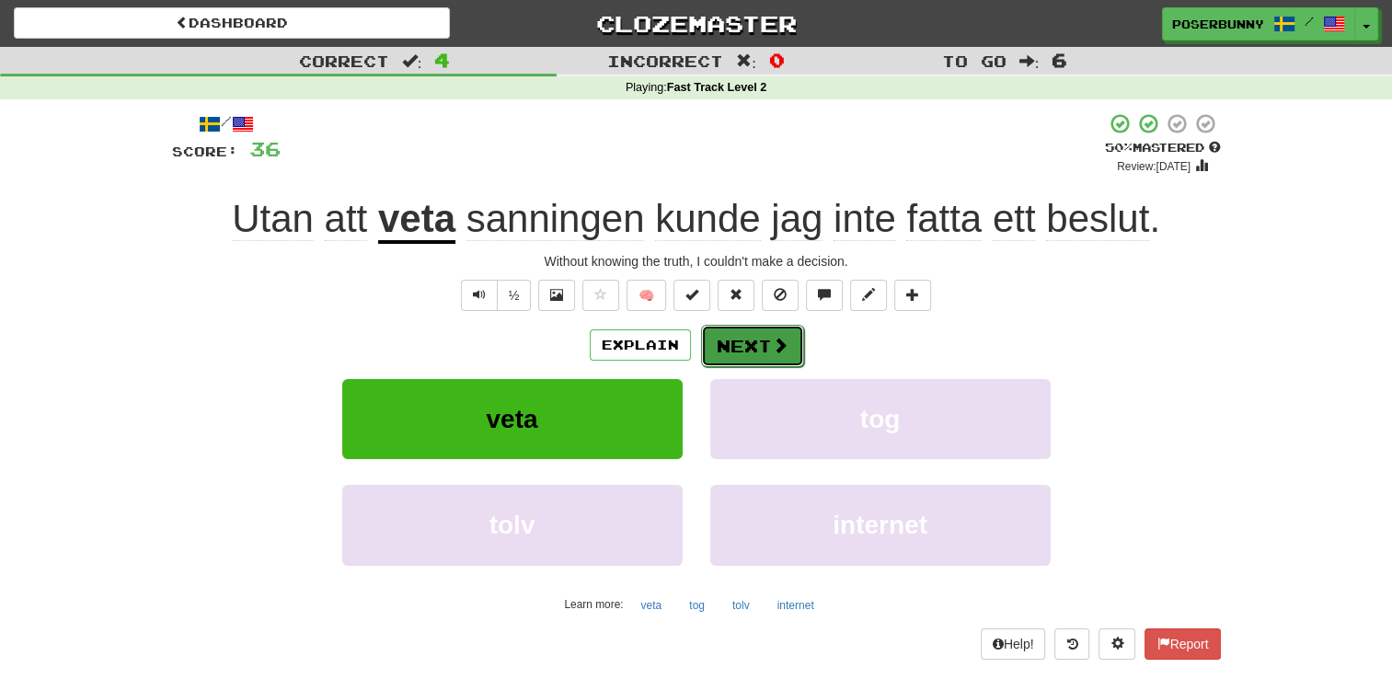
click at [776, 351] on span at bounding box center [780, 345] width 17 height 17
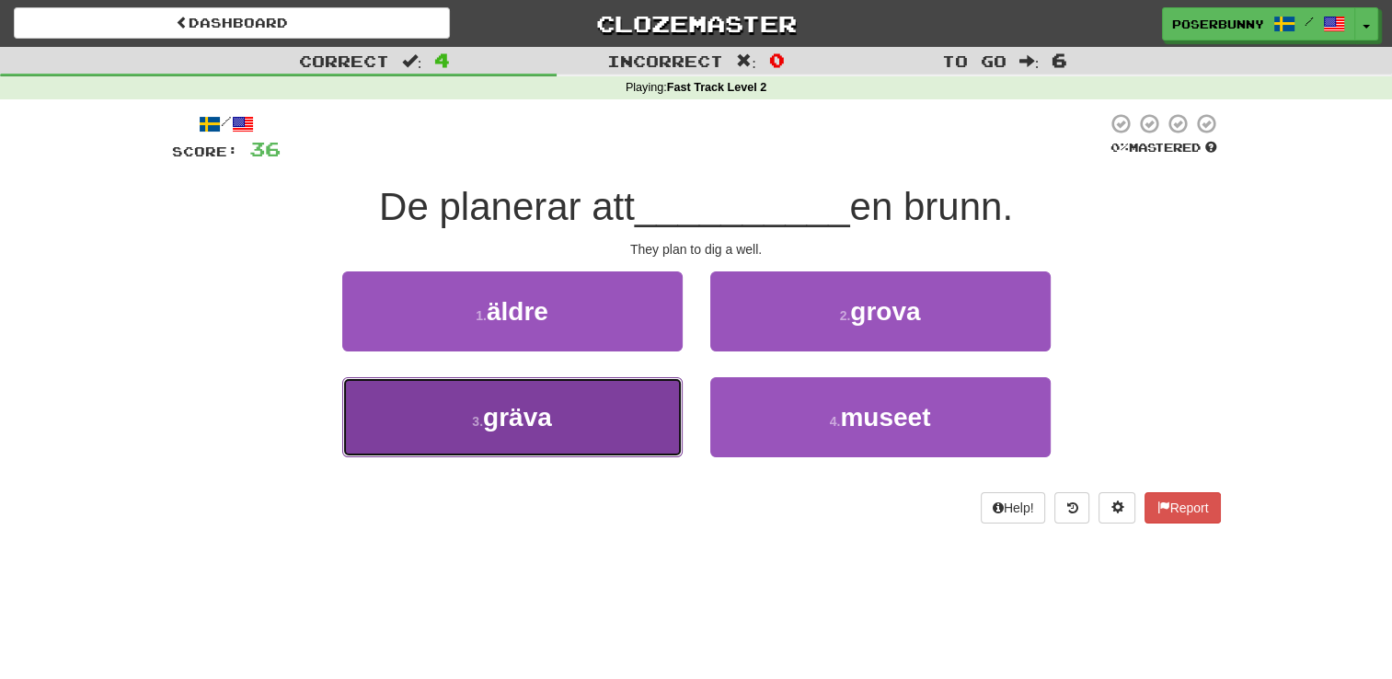
click at [655, 423] on button "3 . gräva" at bounding box center [512, 417] width 340 height 80
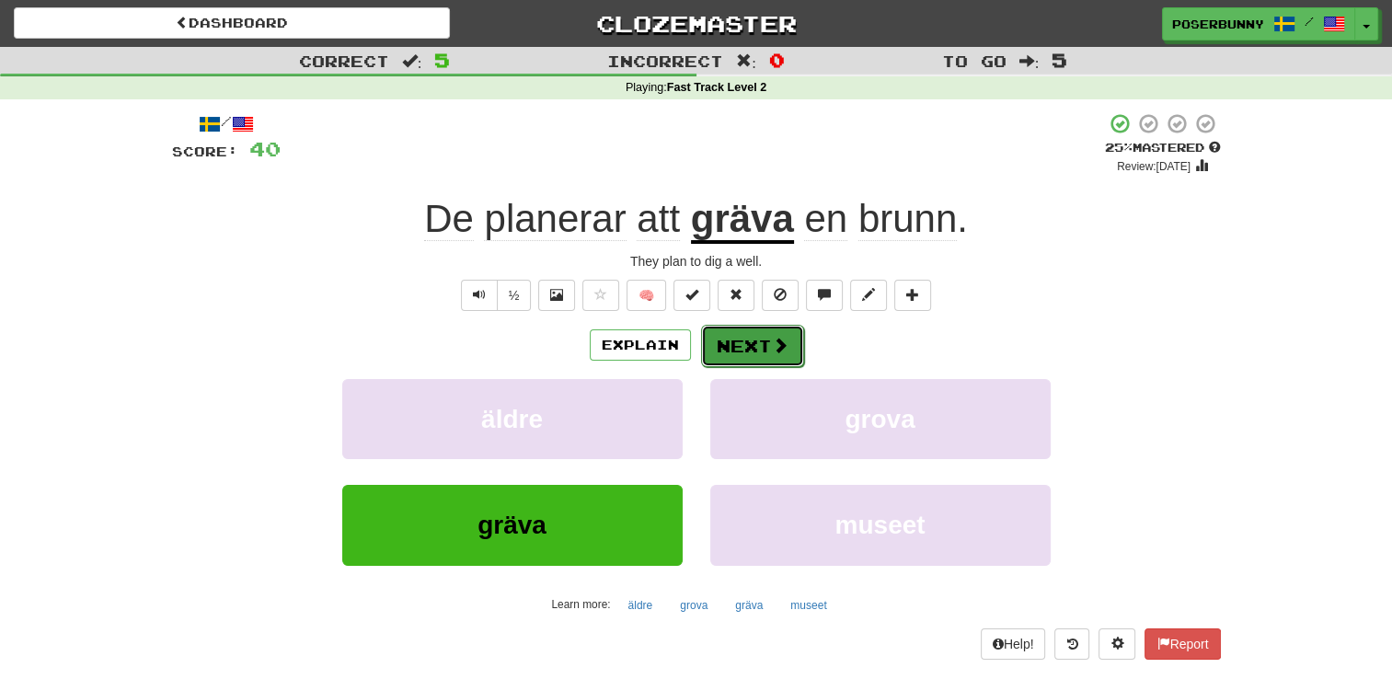
click at [773, 353] on span at bounding box center [780, 345] width 17 height 17
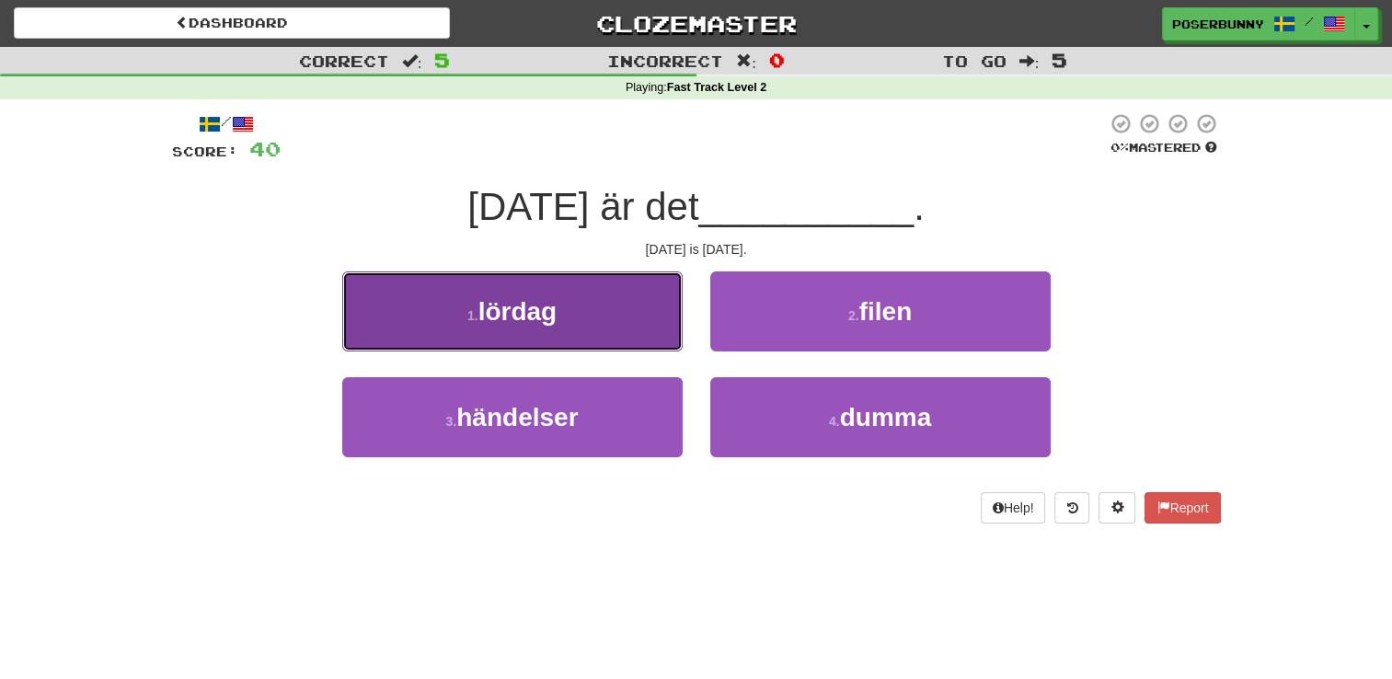
click at [625, 335] on button "1 . lördag" at bounding box center [512, 311] width 340 height 80
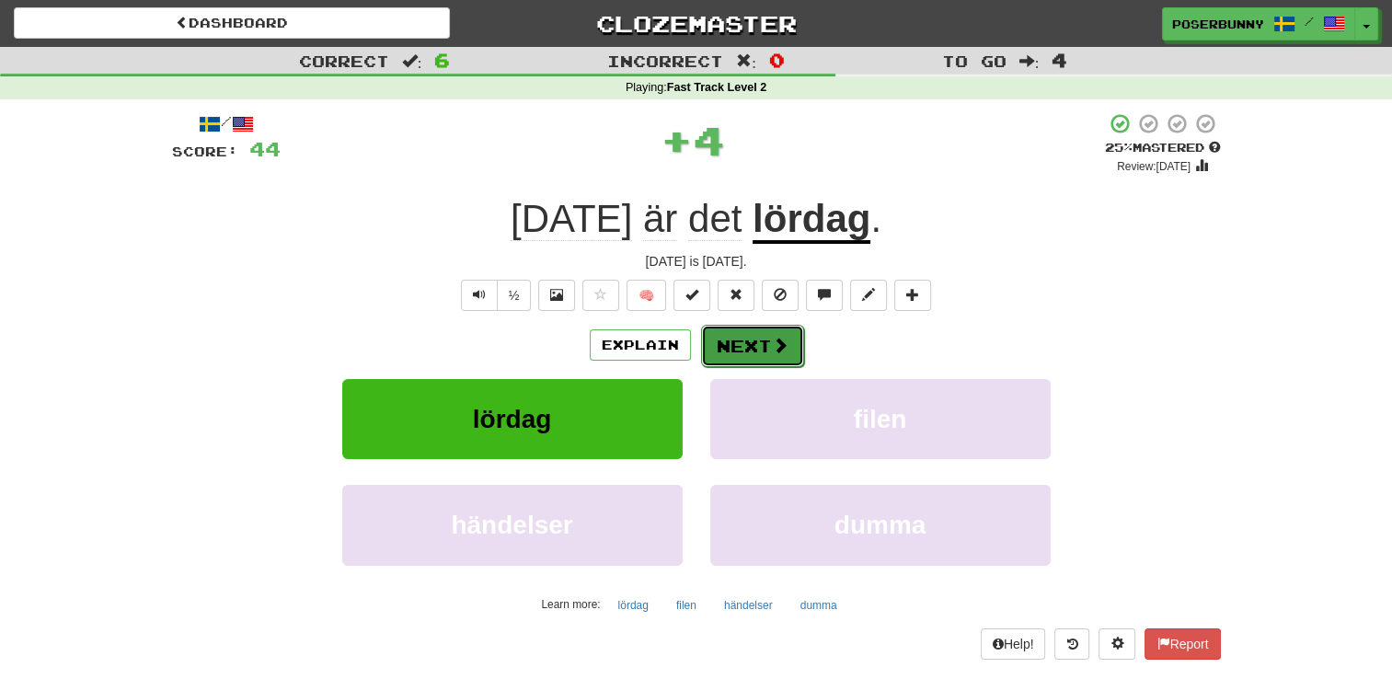
click at [780, 347] on span at bounding box center [780, 345] width 17 height 17
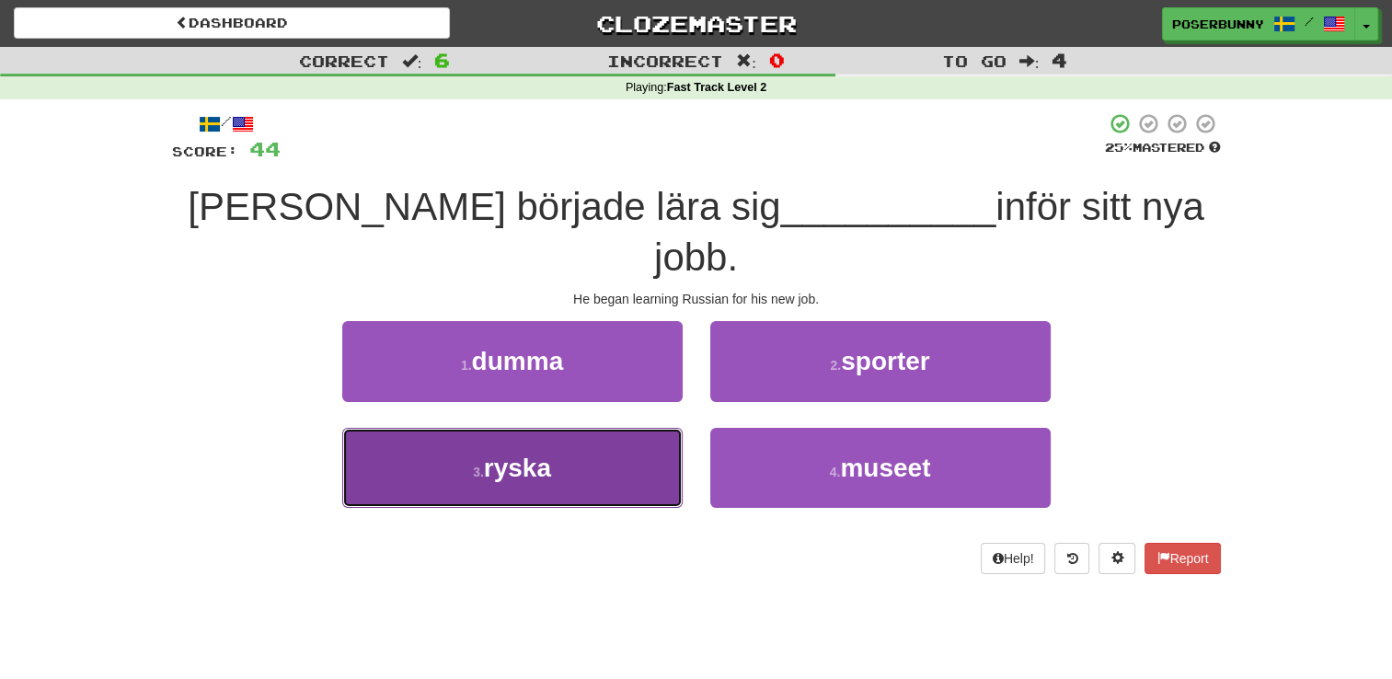
click at [589, 428] on button "3 . ryska" at bounding box center [512, 468] width 340 height 80
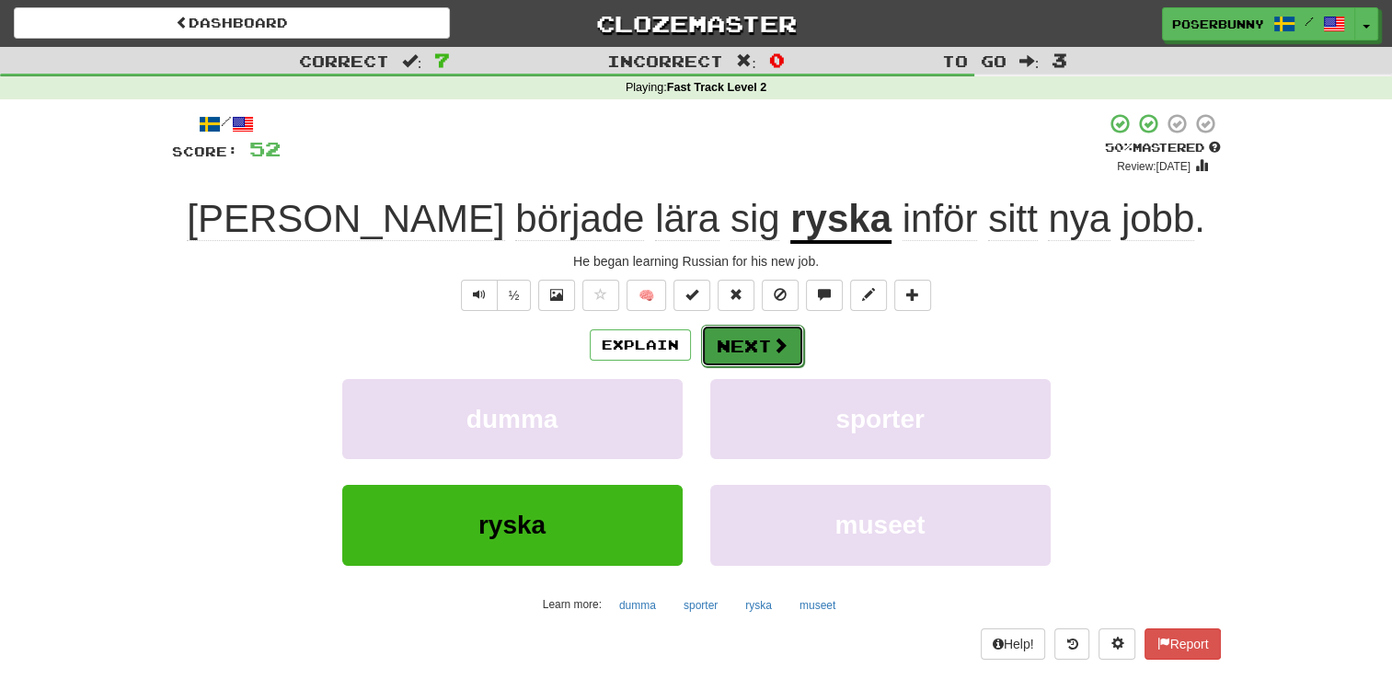
click at [762, 353] on button "Next" at bounding box center [752, 346] width 103 height 42
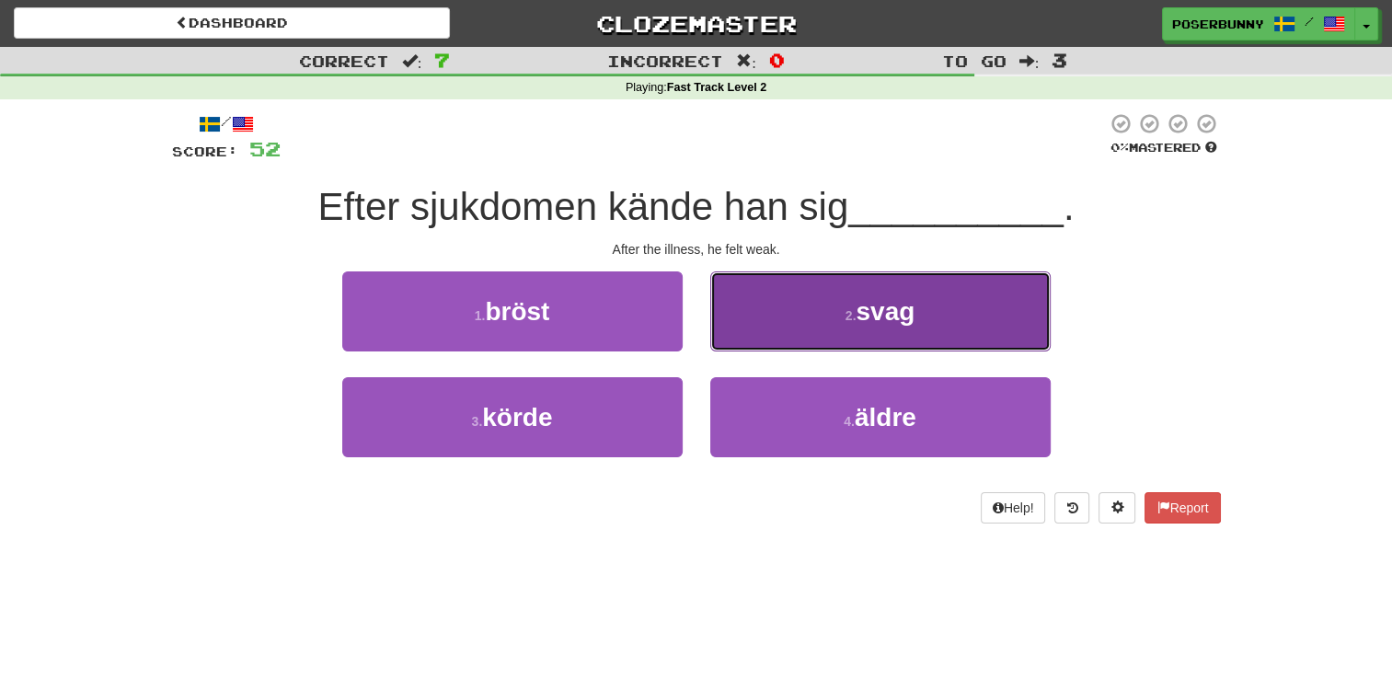
click at [795, 335] on button "2 . svag" at bounding box center [880, 311] width 340 height 80
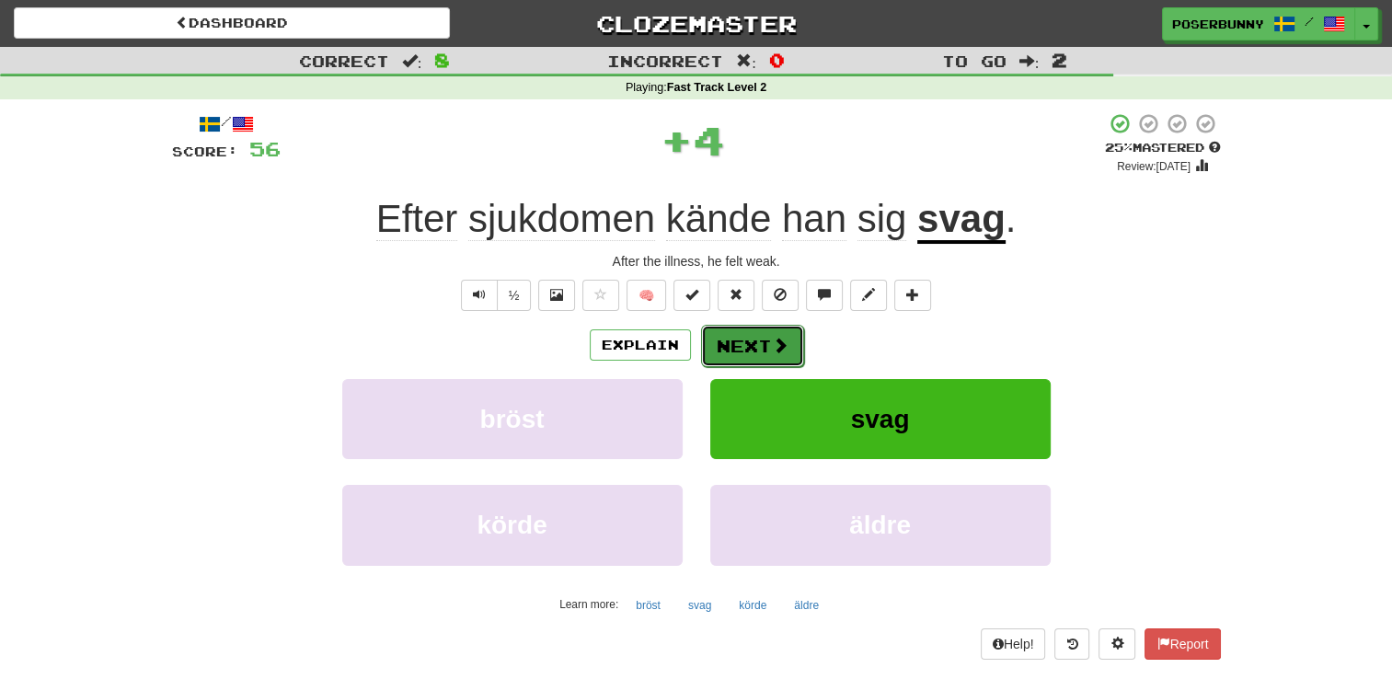
click at [765, 353] on button "Next" at bounding box center [752, 346] width 103 height 42
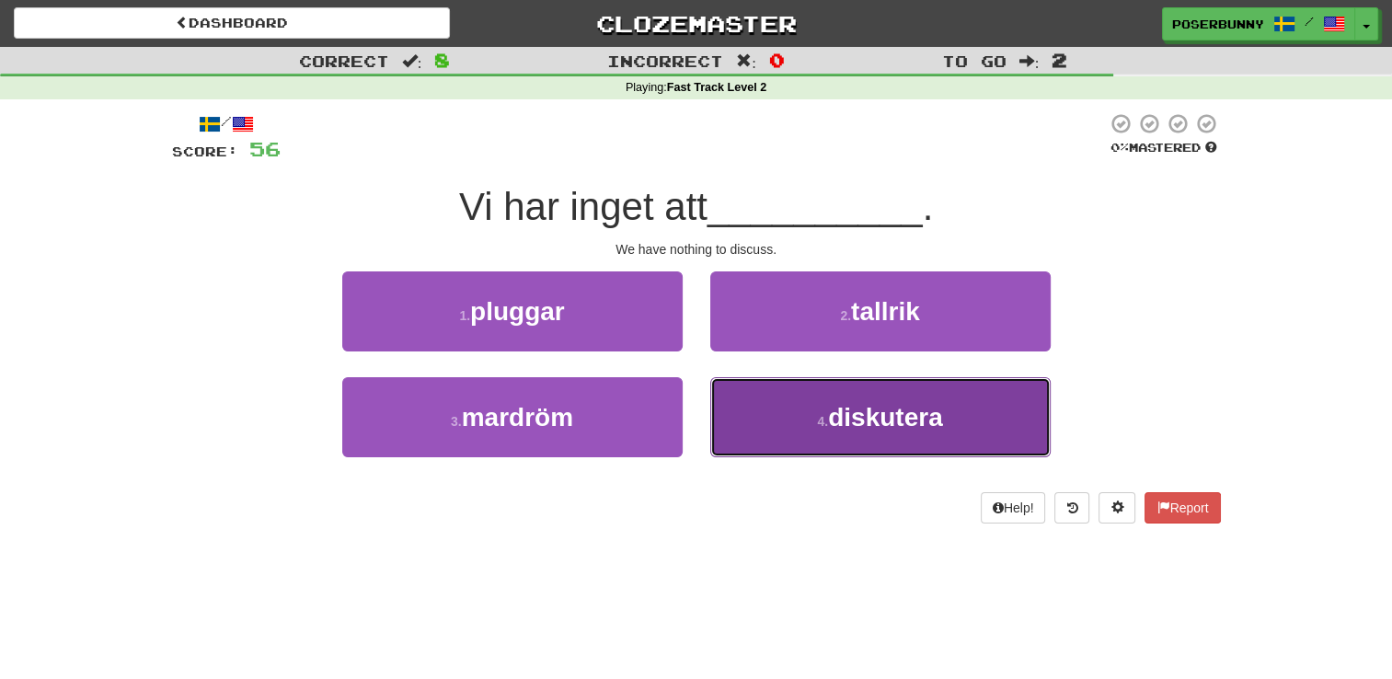
click at [795, 407] on button "4 . diskutera" at bounding box center [880, 417] width 340 height 80
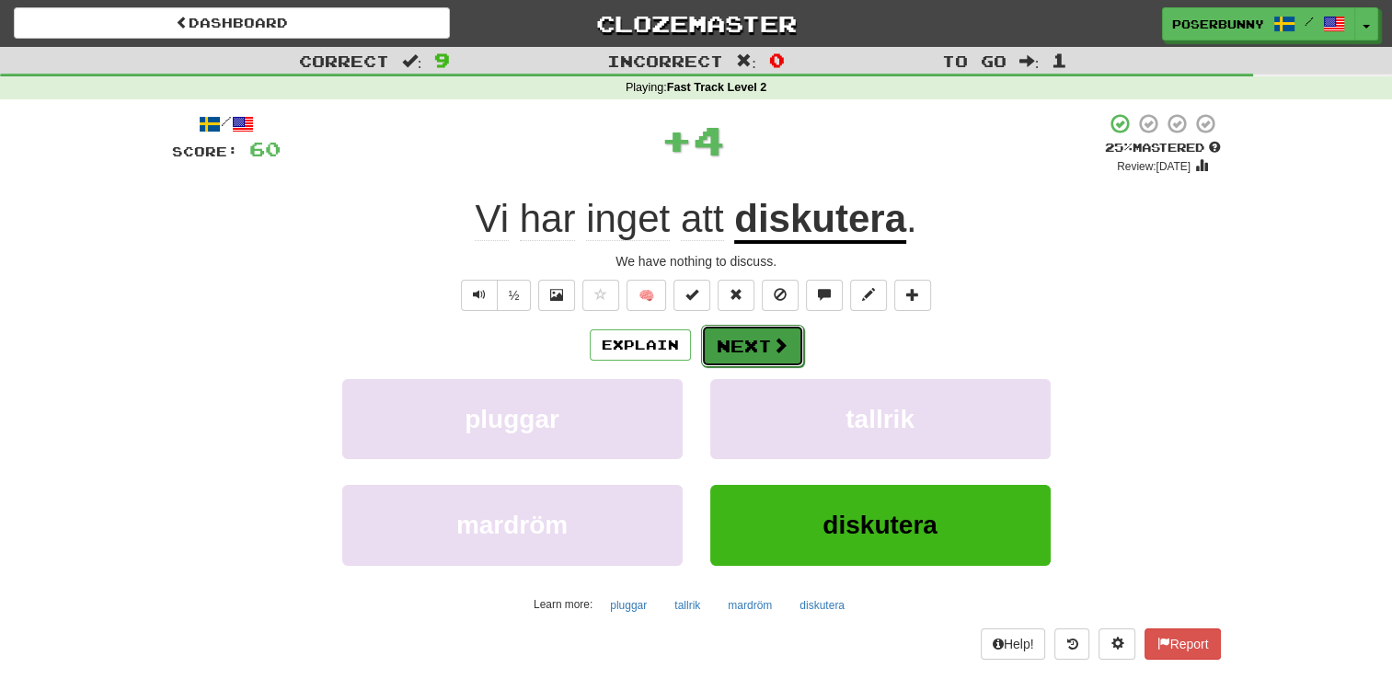
click at [772, 351] on span at bounding box center [780, 345] width 17 height 17
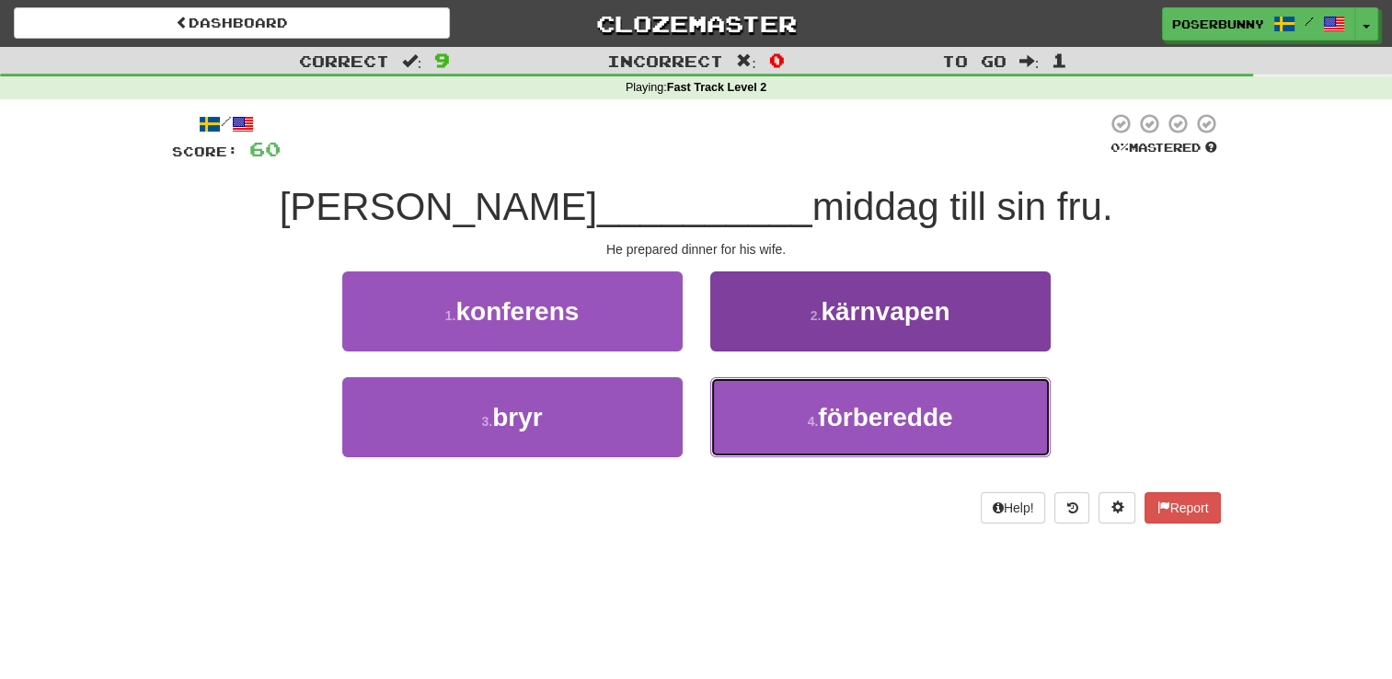
click at [854, 414] on span "förberedde" at bounding box center [885, 417] width 134 height 29
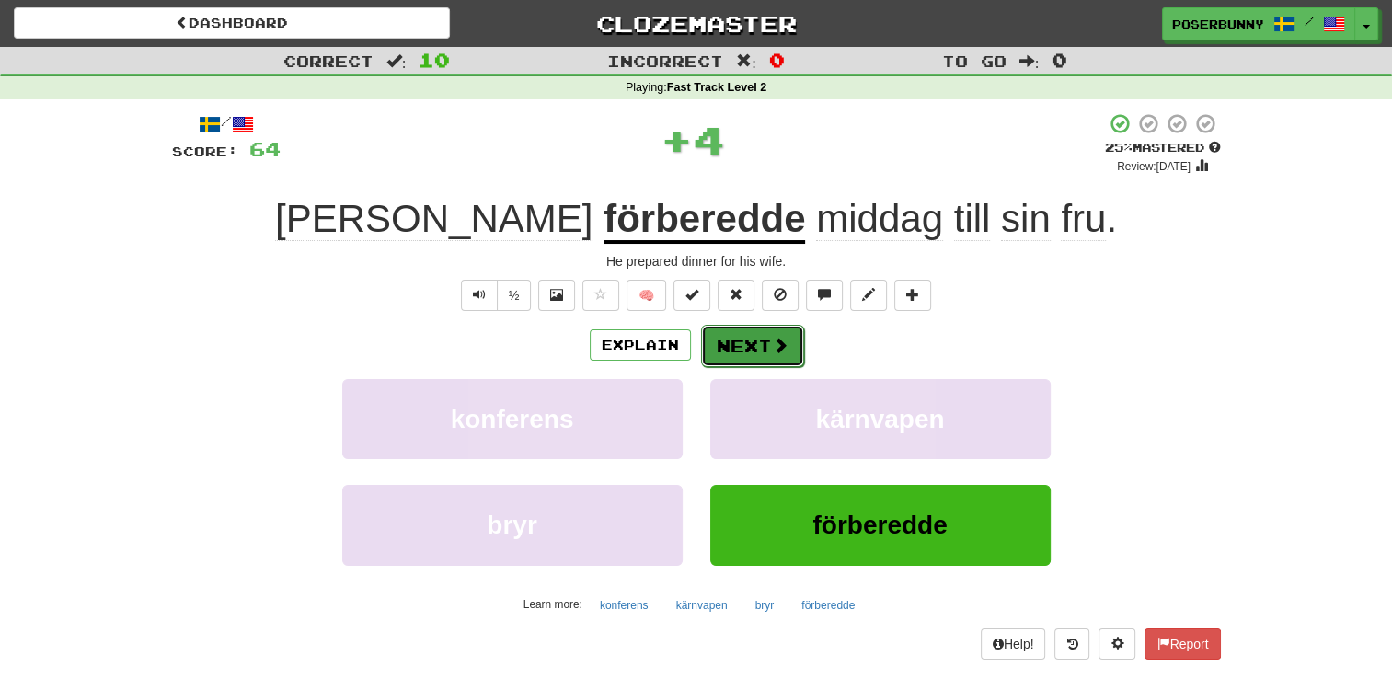
click at [759, 355] on button "Next" at bounding box center [752, 346] width 103 height 42
